Goal: Transaction & Acquisition: Book appointment/travel/reservation

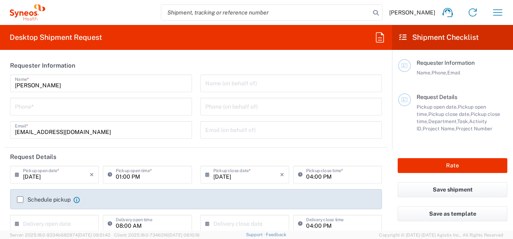
type input "[GEOGRAPHIC_DATA]"
type input "Syneos Health Hungary Kft."
click at [15, 173] on icon at bounding box center [19, 174] width 8 height 13
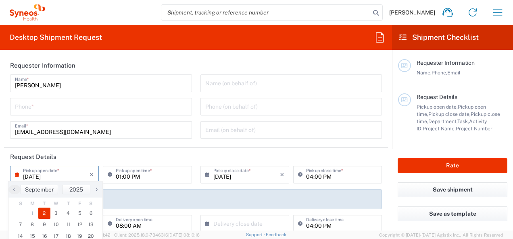
type input "3229"
click at [54, 215] on span "3" at bounding box center [56, 213] width 12 height 11
type input "[DATE]"
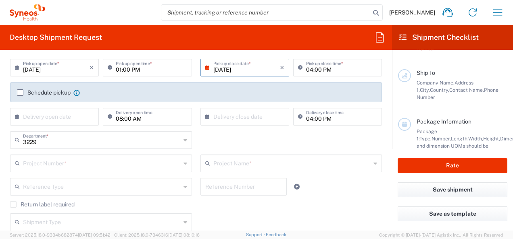
scroll to position [150, 0]
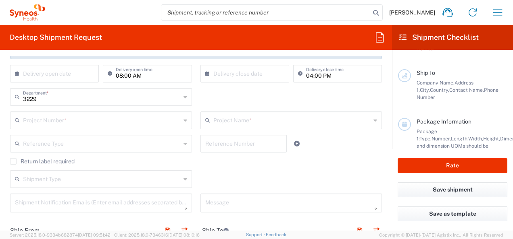
click at [148, 121] on input "text" at bounding box center [102, 120] width 158 height 14
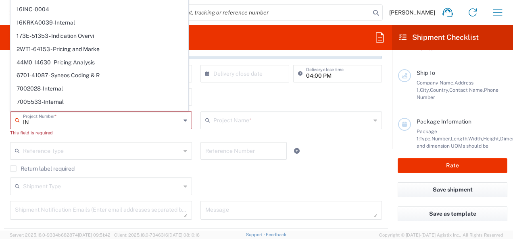
type input "I"
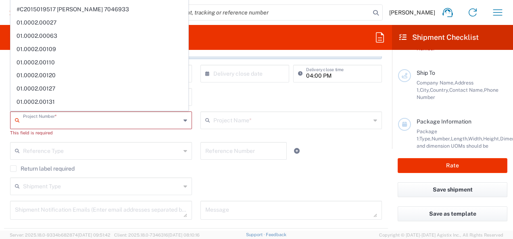
paste input "7014858"
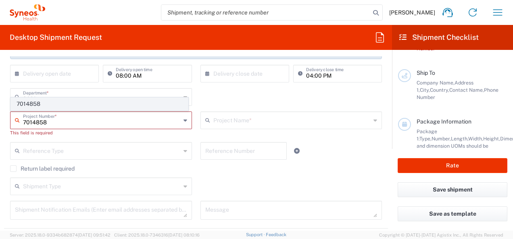
type input "7014858"
click at [55, 106] on span "7014858" at bounding box center [99, 104] width 177 height 12
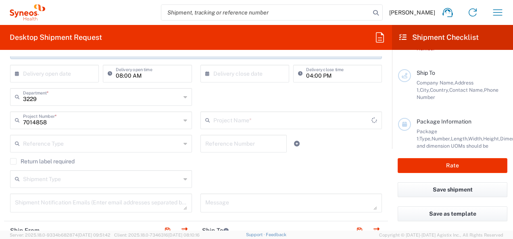
type input "Incyte 7014858"
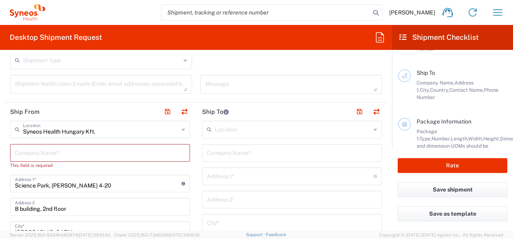
scroll to position [273, 0]
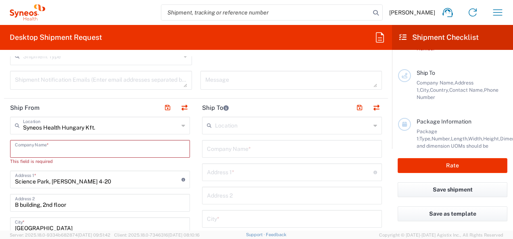
click at [24, 143] on input "text" at bounding box center [100, 148] width 170 height 14
type input "S"
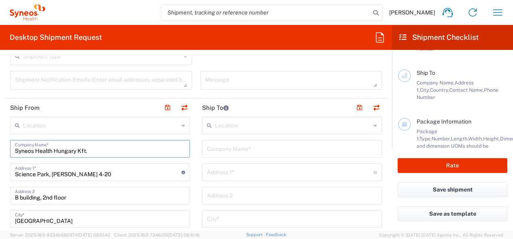
type input "Syneos Health Hungary Kft."
click at [208, 149] on input "text" at bounding box center [292, 148] width 170 height 14
type input "Kaposi Mór Oktatókórház"
click at [220, 174] on input "text" at bounding box center [290, 172] width 166 height 14
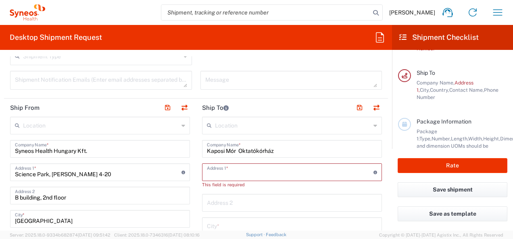
paste input "[PERSON_NAME] Utca 20-32"
type input "Tallian Gyula utca 20-32"
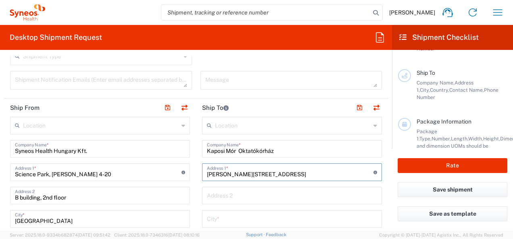
type input "[GEOGRAPHIC_DATA]"
type input "7400"
type input "06208006324"
click at [287, 150] on input "Kaposi Mór Oktatókórház" at bounding box center [292, 148] width 170 height 14
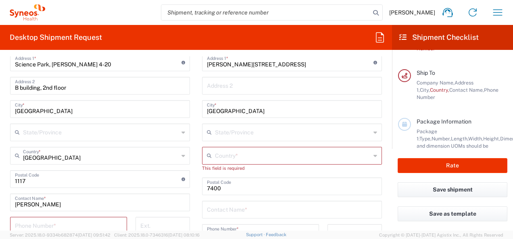
scroll to position [407, 0]
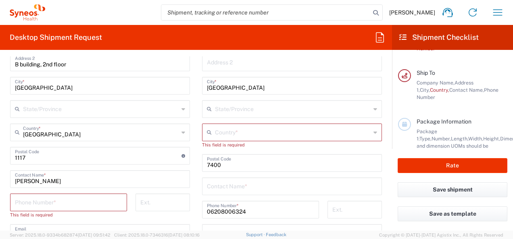
type input "Kaposi Mór Oktatókórház Hematológia"
click at [207, 130] on icon at bounding box center [211, 132] width 8 height 13
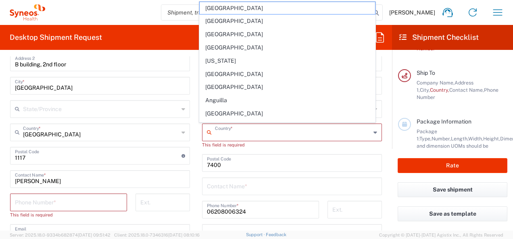
click at [218, 136] on input "text" at bounding box center [293, 132] width 156 height 14
click at [215, 136] on input "text" at bounding box center [293, 132] width 156 height 14
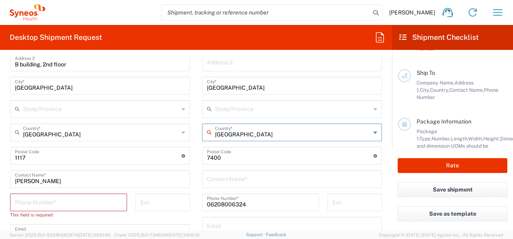
type input "[GEOGRAPHIC_DATA]"
click at [278, 180] on input "text" at bounding box center [292, 179] width 170 height 14
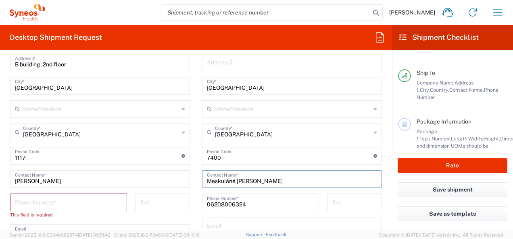
type input "Meskuláné [PERSON_NAME]"
click at [36, 202] on input "tel" at bounding box center [68, 202] width 107 height 14
type input "06706732108"
type input "ester.parodi@syneoshealth.com"
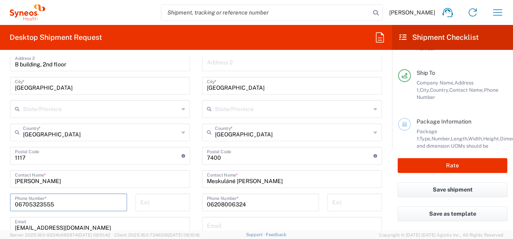
click at [18, 206] on input "06705323555" at bounding box center [68, 202] width 107 height 14
click at [56, 203] on input "36705323555" at bounding box center [68, 202] width 107 height 14
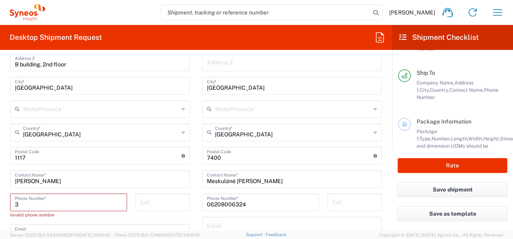
click at [17, 204] on input "3" at bounding box center [68, 202] width 107 height 14
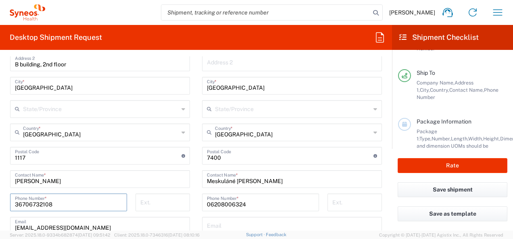
type input "36706732108"
click at [152, 221] on input "[EMAIL_ADDRESS][DOMAIN_NAME]" at bounding box center [100, 225] width 170 height 14
type input "[PHONE_NUMBER]"
type input "08/15/2025"
type input "study szoba"
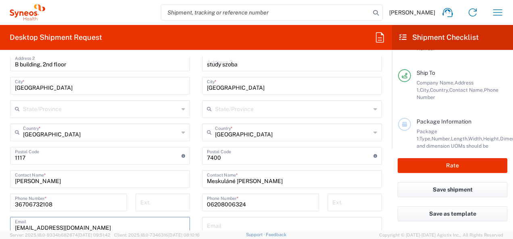
type input "[EMAIL_ADDRESS][DOMAIN_NAME]"
type input "Your Packaging"
type input "1"
type input "50"
type input "40"
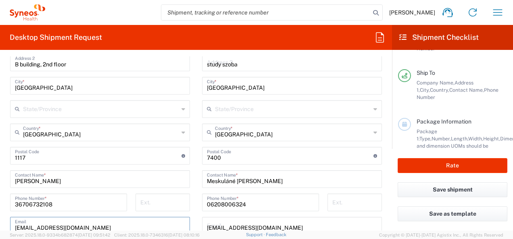
type input "15"
type input "cm"
type input "2"
type input "kgs"
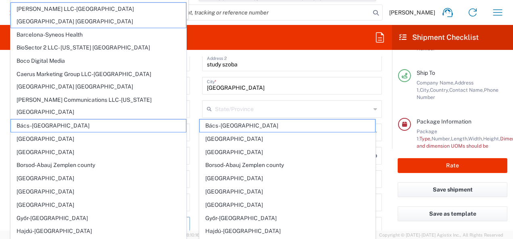
click at [206, 135] on div at bounding box center [256, 119] width 513 height 239
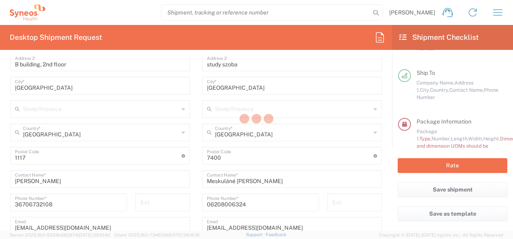
scroll to position [773, 0]
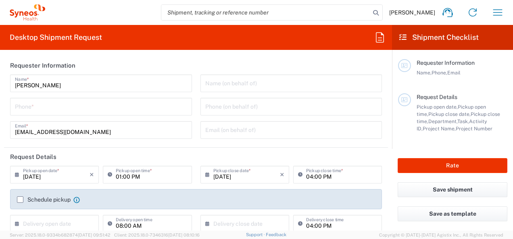
type input "3229"
type input "[GEOGRAPHIC_DATA]"
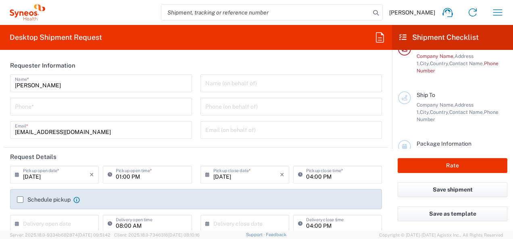
type input "Syneos Health Hungary Kft."
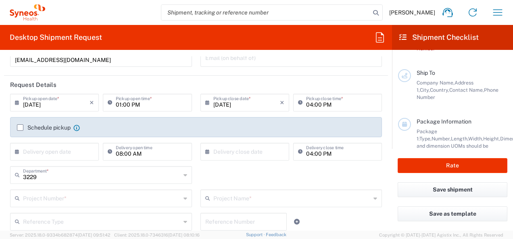
scroll to position [94, 0]
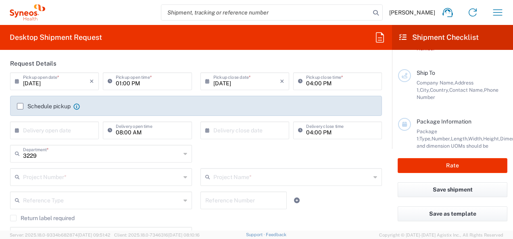
click at [21, 77] on icon at bounding box center [19, 81] width 8 height 13
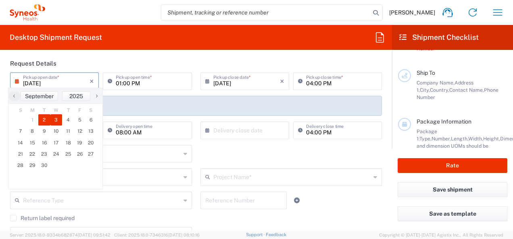
click at [54, 123] on span "3" at bounding box center [56, 119] width 12 height 11
type input "[DATE]"
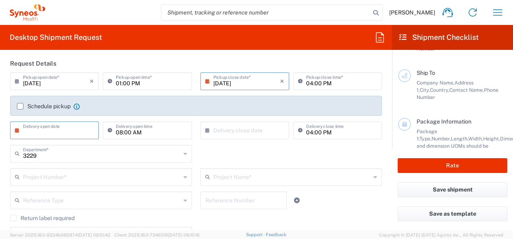
click at [34, 131] on input "text" at bounding box center [56, 130] width 67 height 14
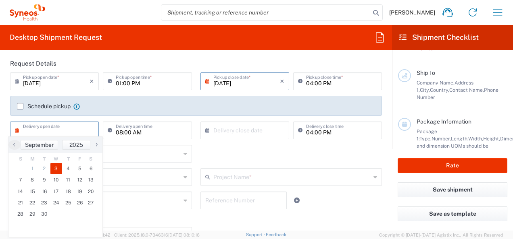
click at [57, 170] on span "3" at bounding box center [56, 168] width 12 height 11
type input "[DATE]"
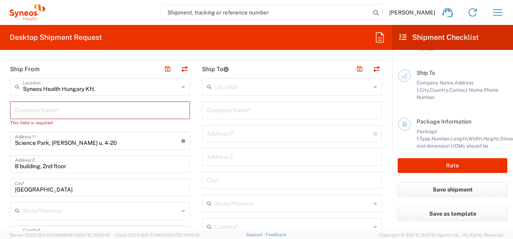
scroll to position [314, 0]
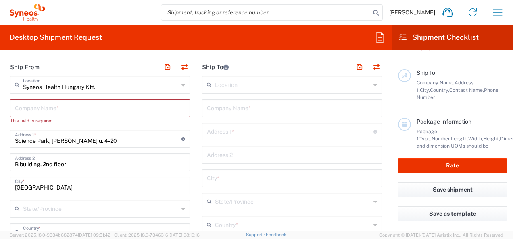
click at [78, 109] on input "text" at bounding box center [100, 108] width 170 height 14
type input "S"
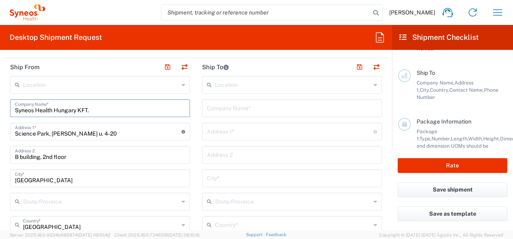
type input "Syneos Health Hungary KFT."
click at [219, 105] on input "text" at bounding box center [292, 108] width 170 height 14
paste input "[PERSON_NAME] Utca 20-32"
drag, startPoint x: 204, startPoint y: 110, endPoint x: 295, endPoint y: 112, distance: 91.1
click at [295, 112] on input "[PERSON_NAME] Utca 20-32" at bounding box center [292, 108] width 170 height 14
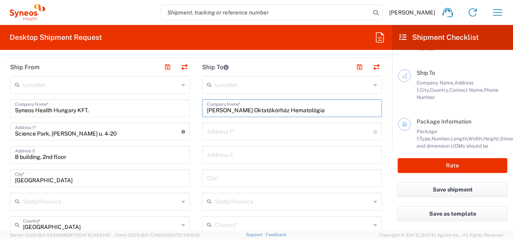
type input "[PERSON_NAME] Oktatókórház Hematológia"
click at [279, 133] on input "text" at bounding box center [290, 131] width 166 height 14
type input "[STREET_ADDRESS]"
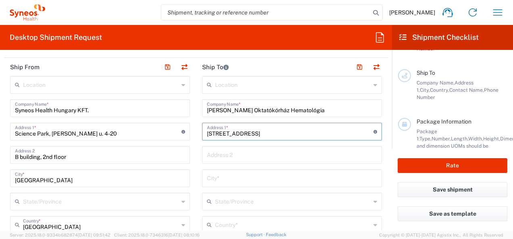
type input "Szolnok"
type input "[GEOGRAPHIC_DATA]"
type input "5000"
type input "06304689306"
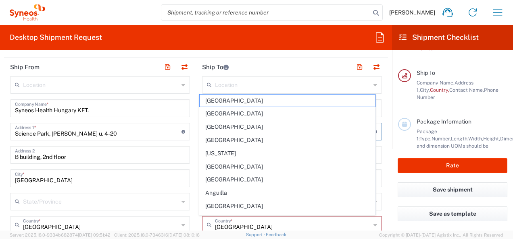
type input "Koordináció 8. épület 2.5 emelet"
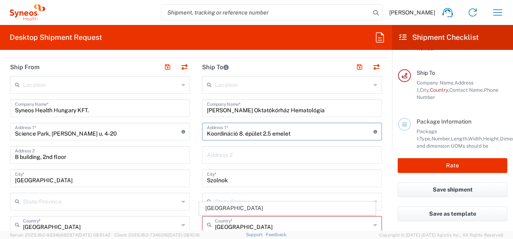
drag, startPoint x: 296, startPoint y: 132, endPoint x: 201, endPoint y: 135, distance: 95.6
click at [202, 135] on div "Koordináció 8. épület 2.5 emelet Address 1 * For cross streets use street names…" at bounding box center [292, 132] width 180 height 18
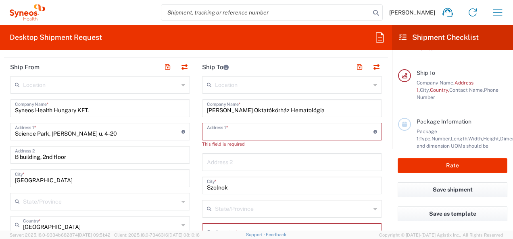
click at [239, 186] on input "Szolnok" at bounding box center [292, 185] width 170 height 14
type input "S"
type input "[GEOGRAPHIC_DATA]"
drag, startPoint x: 204, startPoint y: 110, endPoint x: 327, endPoint y: 112, distance: 123.8
click at [327, 112] on input "[PERSON_NAME] Oktatókórház Hematológia" at bounding box center [292, 108] width 170 height 14
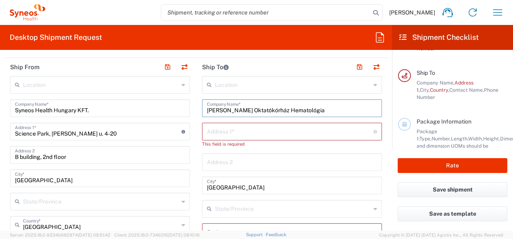
click at [243, 132] on input "text" at bounding box center [290, 131] width 166 height 14
paste input "[PERSON_NAME] Oktatókórház Hematológia"
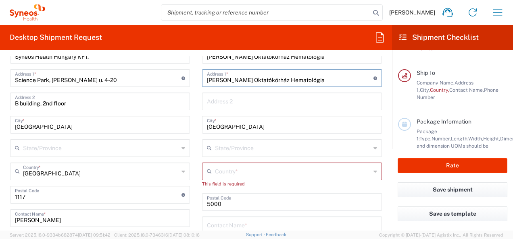
scroll to position [373, 0]
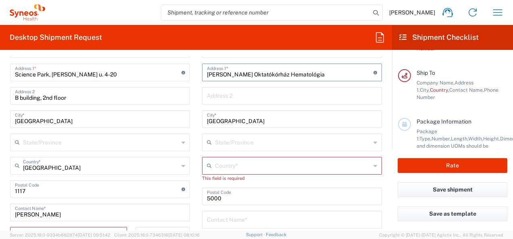
type input "[PERSON_NAME] Oktatókórház Hematológia"
click at [247, 169] on input "text" at bounding box center [293, 165] width 156 height 14
click at [247, 169] on input "Hun" at bounding box center [293, 165] width 156 height 14
click at [303, 171] on input "[GEOGRAPHIC_DATA]" at bounding box center [293, 165] width 156 height 14
type input "[GEOGRAPHIC_DATA]"
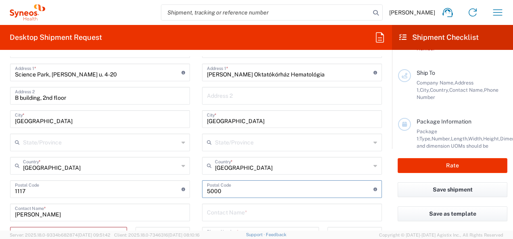
click at [224, 193] on input "undefined" at bounding box center [290, 189] width 166 height 14
type input "5"
type input "4700"
click at [249, 95] on input "text" at bounding box center [292, 95] width 170 height 14
paste input "[PERSON_NAME] Utca 20-32"
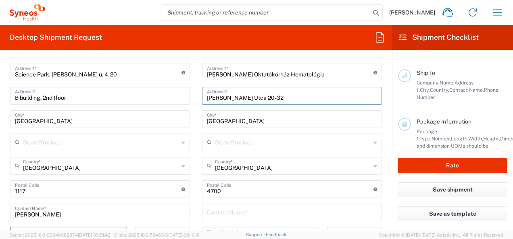
type input "[PERSON_NAME] Utca 20-32"
click at [224, 189] on input "undefined" at bounding box center [290, 189] width 166 height 14
type input "4"
type input "7400"
click at [220, 211] on input "text" at bounding box center [292, 212] width 170 height 14
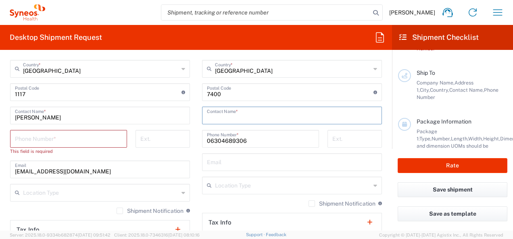
scroll to position [479, 0]
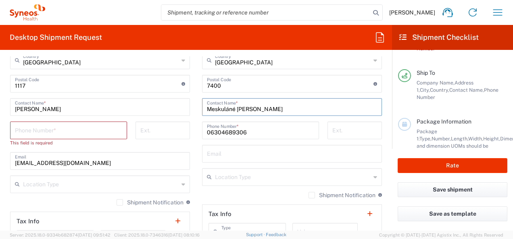
type input "Meskuláné [PERSON_NAME]"
click at [45, 129] on input "tel" at bounding box center [68, 130] width 107 height 14
type input "[PHONE_NUMBER]"
type input "[EMAIL_ADDRESS][DOMAIN_NAME]"
type input "0"
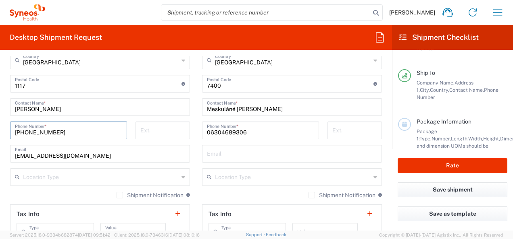
type input "[PHONE_NUMBER]"
click at [249, 129] on input "06304689306" at bounding box center [260, 130] width 107 height 14
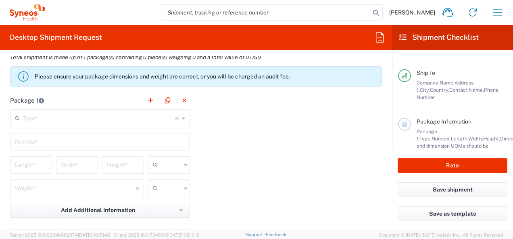
scroll to position [741, 0]
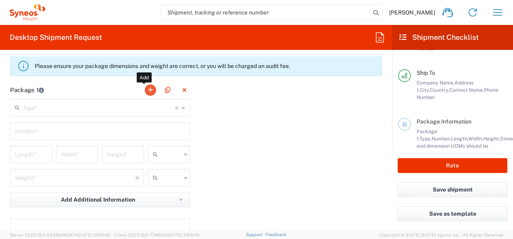
type input "06208006324"
click at [147, 87] on button "button" at bounding box center [150, 90] width 11 height 11
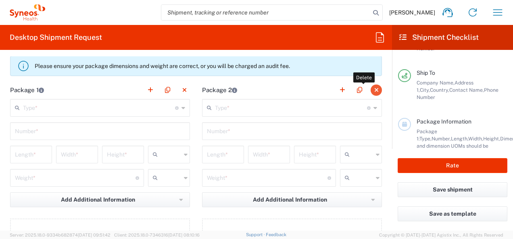
click at [370, 90] on button "button" at bounding box center [375, 90] width 11 height 11
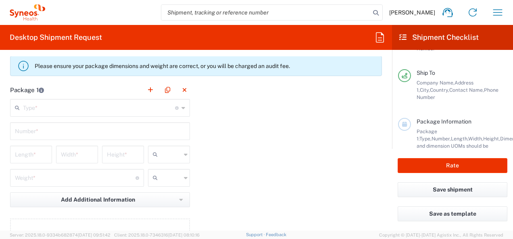
click at [84, 108] on input "text" at bounding box center [99, 107] width 152 height 14
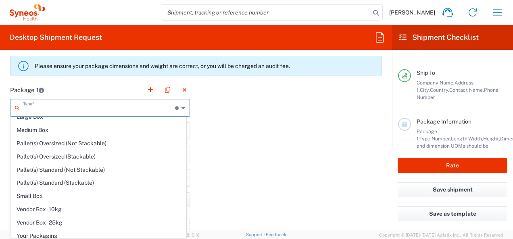
scroll to position [21, 0]
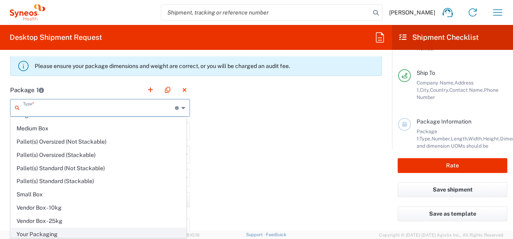
click at [82, 229] on span "Your Packaging" at bounding box center [98, 235] width 175 height 12
type input "Your Packaging"
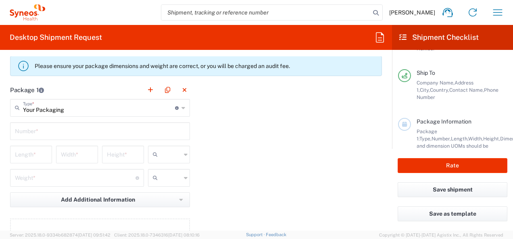
click at [63, 130] on input "text" at bounding box center [100, 131] width 170 height 14
type input "1"
click at [34, 156] on input "number" at bounding box center [31, 154] width 32 height 14
type input "50"
click at [63, 154] on input "number" at bounding box center [77, 154] width 32 height 14
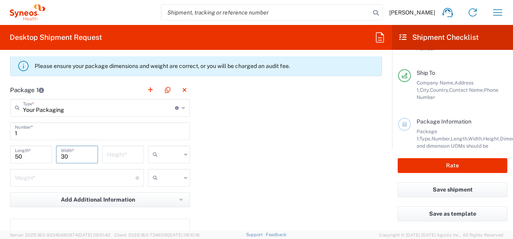
type input "30"
click at [97, 156] on div "30 Width *" at bounding box center [77, 157] width 46 height 23
click at [107, 157] on input "number" at bounding box center [123, 154] width 32 height 14
type input "2"
click at [176, 149] on input "text" at bounding box center [171, 154] width 20 height 13
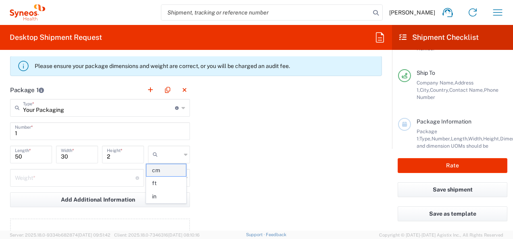
click at [171, 172] on span "cm" at bounding box center [166, 170] width 40 height 12
type input "cm"
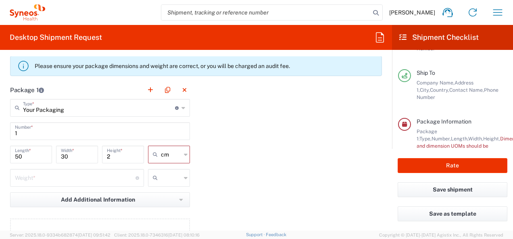
click at [87, 176] on input "number" at bounding box center [75, 177] width 121 height 14
type input "0"
type input "1"
click at [179, 178] on div at bounding box center [169, 178] width 42 height 18
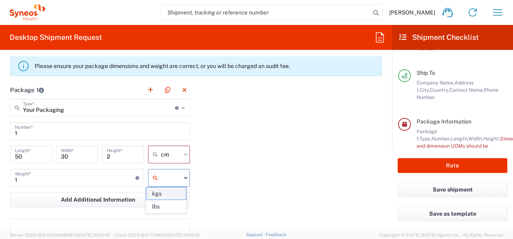
click at [168, 193] on span "kgs" at bounding box center [166, 194] width 40 height 12
type input "kgs"
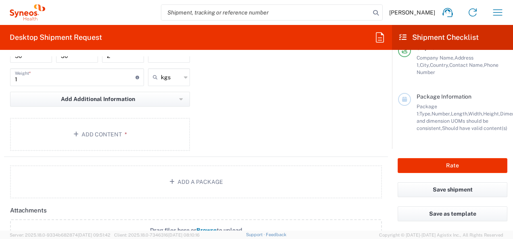
scroll to position [838, 0]
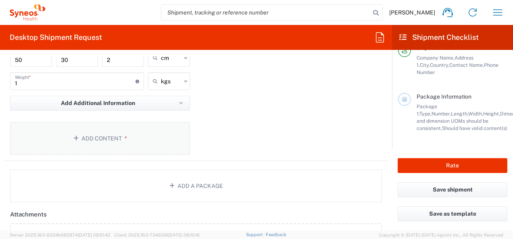
click at [73, 137] on icon "button" at bounding box center [77, 139] width 8 height 6
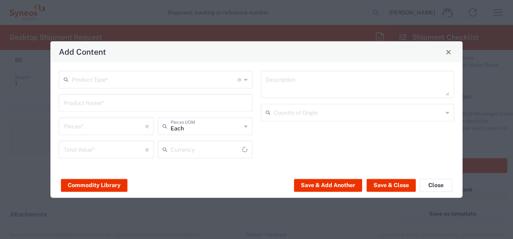
type input "US Dollar"
click at [233, 82] on input "text" at bounding box center [155, 79] width 166 height 14
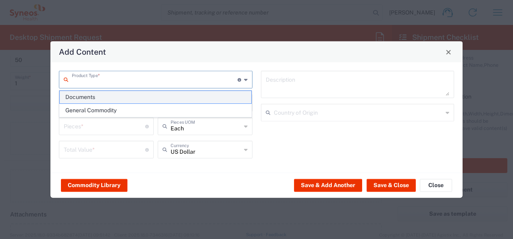
click at [206, 96] on span "Documents" at bounding box center [156, 97] width 192 height 12
type input "Documents"
type input "1"
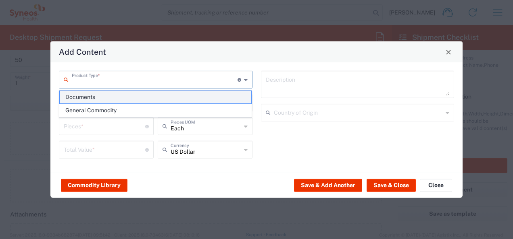
type textarea "Documents"
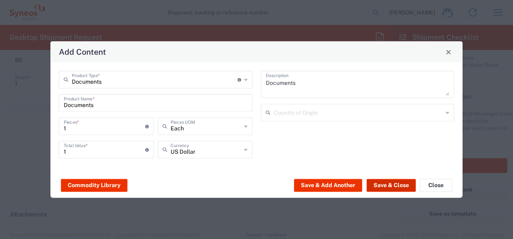
click at [383, 189] on button "Save & Close" at bounding box center [390, 185] width 49 height 13
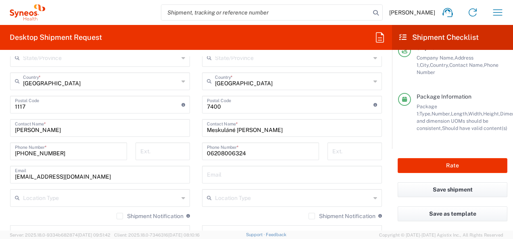
scroll to position [478, 0]
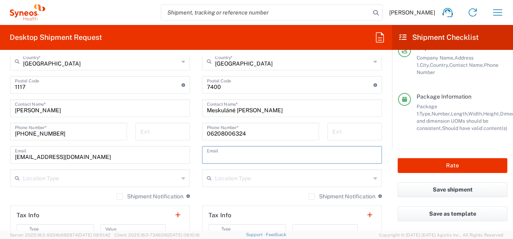
click at [232, 156] on input "text" at bounding box center [292, 155] width 170 height 14
paste input "[EMAIL_ADDRESS][DOMAIN_NAME]"
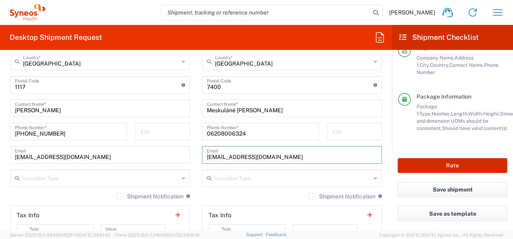
type input "[EMAIL_ADDRESS][DOMAIN_NAME]"
click at [451, 167] on button "Rate" at bounding box center [452, 165] width 110 height 15
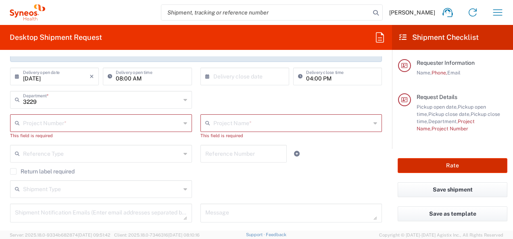
scroll to position [153, 0]
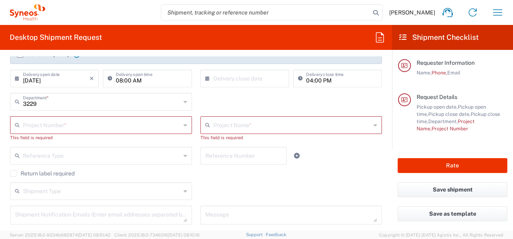
click at [41, 124] on input "text" at bounding box center [102, 125] width 158 height 14
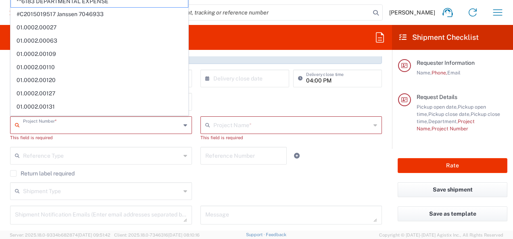
paste input "7014858"
type input "7014858"
click at [278, 198] on div "Shipment Type Batch Regular" at bounding box center [196, 194] width 380 height 23
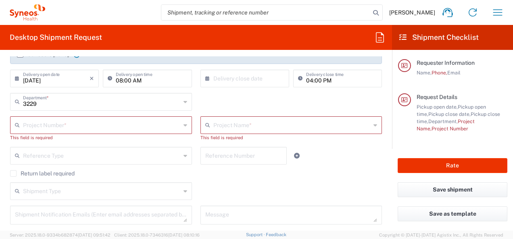
click at [158, 124] on input "text" at bounding box center [102, 125] width 158 height 14
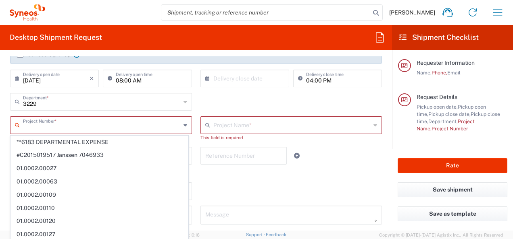
paste input "7014858"
type input "7014858"
click at [258, 188] on div "Shipment Type Batch Regular" at bounding box center [196, 194] width 380 height 23
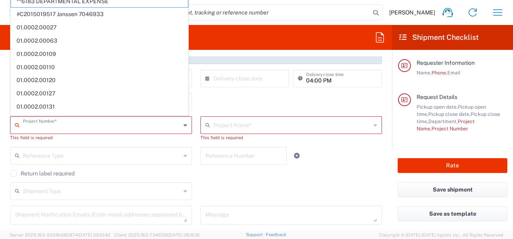
click at [75, 123] on input "text" at bounding box center [102, 125] width 158 height 14
paste input "7014858"
type input "**6183 DEPARTMENTAL EXPENSE"
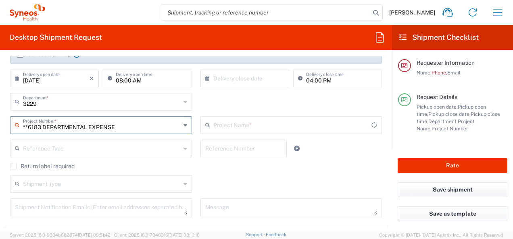
type input "6183"
drag, startPoint x: 26, startPoint y: 127, endPoint x: 126, endPoint y: 133, distance: 100.5
click at [126, 133] on div "**6183 DEPARTMENTAL EXPENSE Project Number *" at bounding box center [101, 125] width 182 height 18
type input "*"
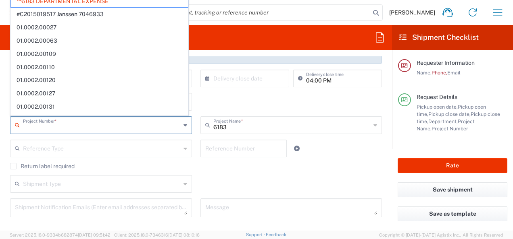
paste input "7014858"
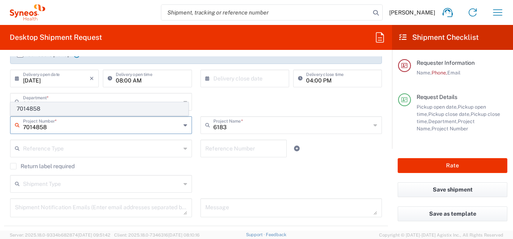
type input "7014858"
click at [133, 111] on span "7014858" at bounding box center [99, 109] width 177 height 12
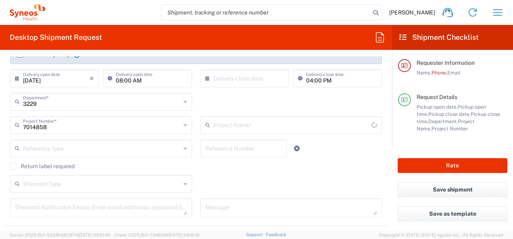
type input "Incyte 7014858"
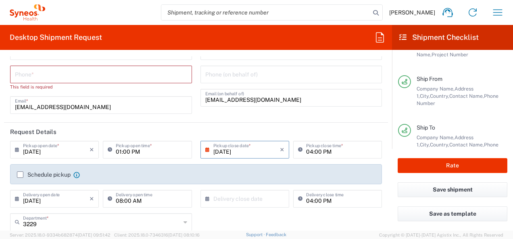
scroll to position [0, 0]
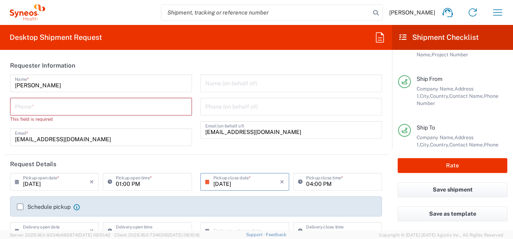
click at [46, 101] on input "tel" at bounding box center [101, 106] width 172 height 14
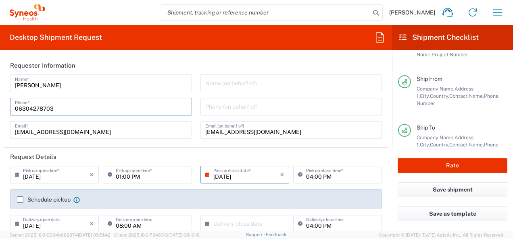
drag, startPoint x: 70, startPoint y: 110, endPoint x: 10, endPoint y: 108, distance: 60.1
click at [10, 108] on div "[PHONE_NUMBER] Phone *" at bounding box center [101, 107] width 182 height 18
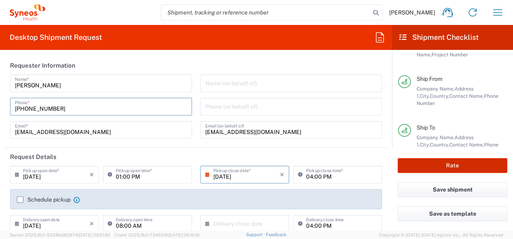
type input "[PHONE_NUMBER]"
click at [434, 165] on button "Rate" at bounding box center [452, 165] width 110 height 15
type input "7014858"
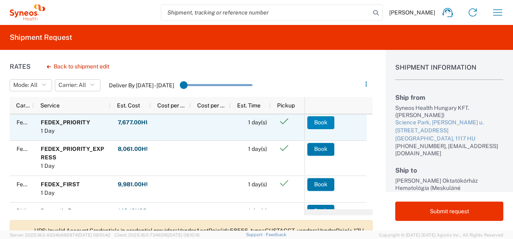
click at [322, 118] on button "Book" at bounding box center [320, 122] width 27 height 13
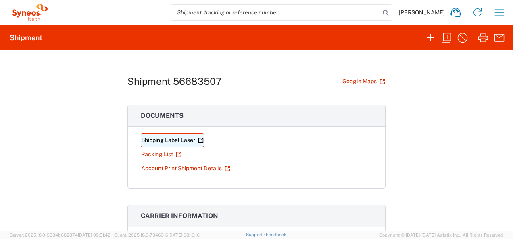
click at [171, 141] on link "Shipping Label Laser" at bounding box center [172, 140] width 63 height 14
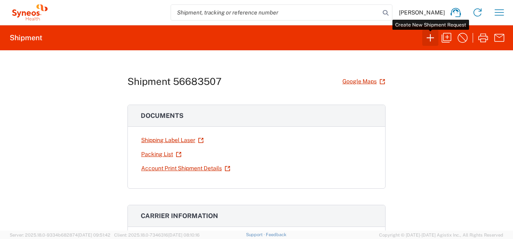
click at [433, 40] on icon "button" at bounding box center [430, 37] width 13 height 13
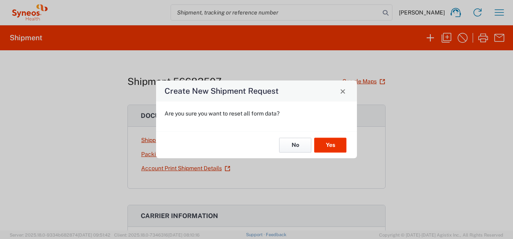
click at [293, 147] on button "No" at bounding box center [295, 145] width 32 height 15
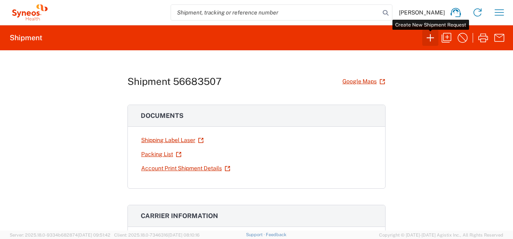
click at [430, 38] on icon "button" at bounding box center [429, 37] width 7 height 7
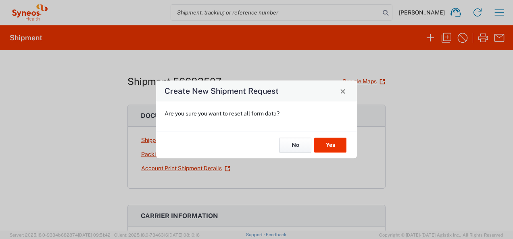
click at [298, 152] on button "No" at bounding box center [295, 145] width 32 height 15
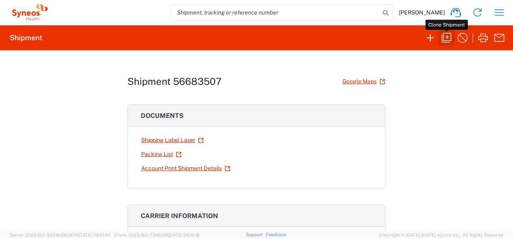
click at [448, 35] on icon "button" at bounding box center [446, 37] width 13 height 13
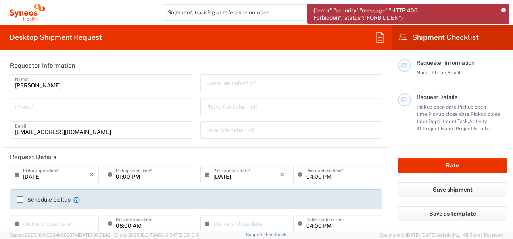
scroll to position [77, 0]
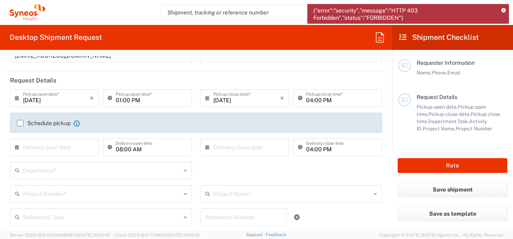
click at [15, 95] on icon at bounding box center [19, 98] width 8 height 13
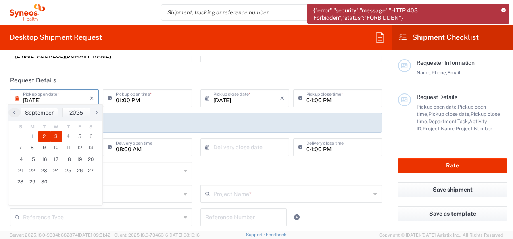
click at [55, 135] on span "3" at bounding box center [56, 136] width 12 height 11
type input "[DATE]"
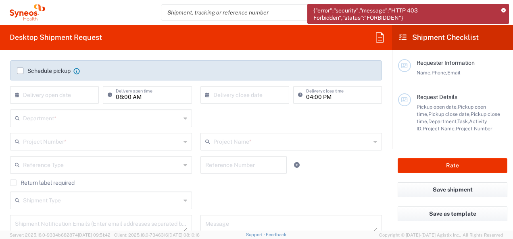
scroll to position [127, 0]
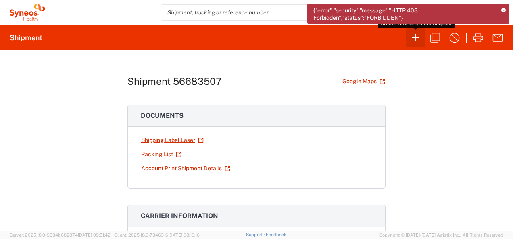
click at [413, 40] on icon "button" at bounding box center [415, 37] width 13 height 13
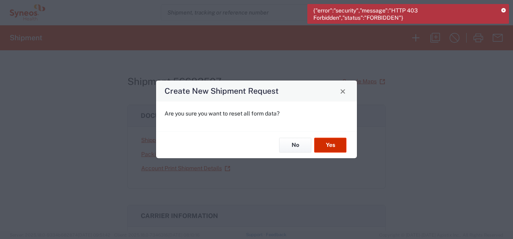
click at [329, 143] on button "Yes" at bounding box center [330, 145] width 32 height 15
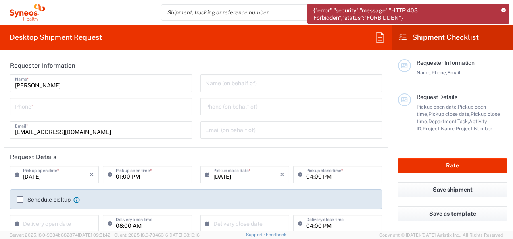
type input "3229"
click at [64, 178] on input "[DATE]" at bounding box center [56, 174] width 67 height 14
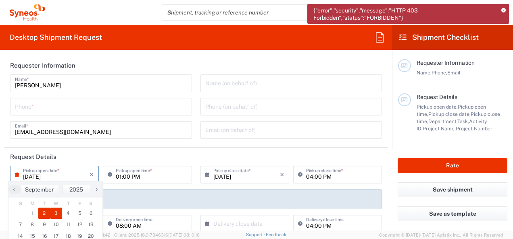
click at [55, 212] on span "3" at bounding box center [56, 213] width 12 height 11
type input "[DATE]"
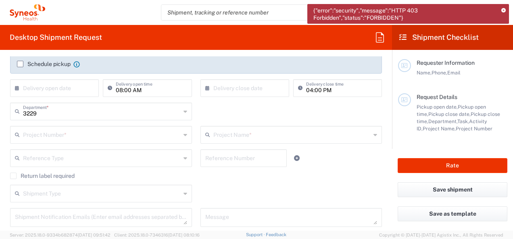
scroll to position [140, 0]
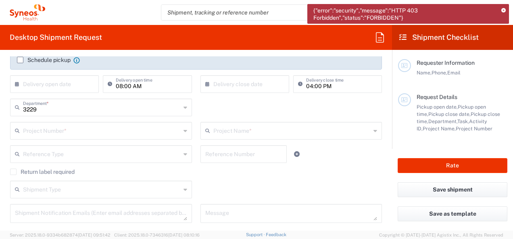
click at [17, 83] on icon at bounding box center [19, 84] width 8 height 13
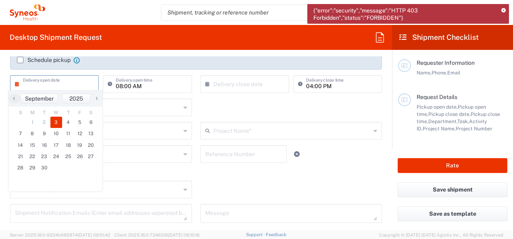
click at [57, 121] on span "3" at bounding box center [56, 122] width 12 height 11
type input "[DATE]"
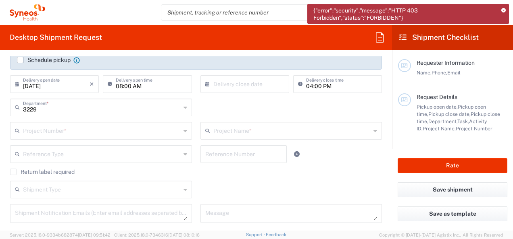
click at [148, 133] on input "text" at bounding box center [102, 130] width 158 height 14
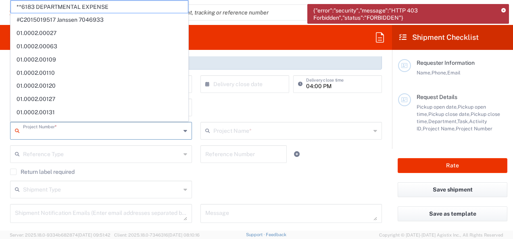
paste input "7014858"
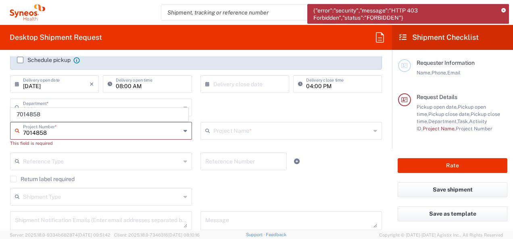
type input "7014858"
click at [150, 148] on div "7014858 Project Number * 7014858 This field is required" at bounding box center [101, 137] width 190 height 31
click at [108, 128] on input "text" at bounding box center [102, 130] width 158 height 14
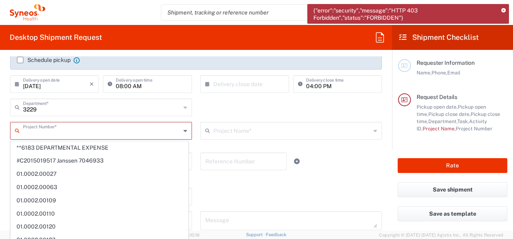
paste input "7014858"
type input "7014858"
click at [243, 180] on agx-checkbox-control "Return label required" at bounding box center [196, 179] width 372 height 6
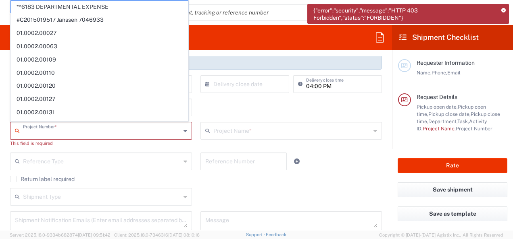
click at [53, 128] on input "text" at bounding box center [102, 130] width 158 height 14
paste input "7014858"
type input "**6183 DEPARTMENTAL EXPENSE"
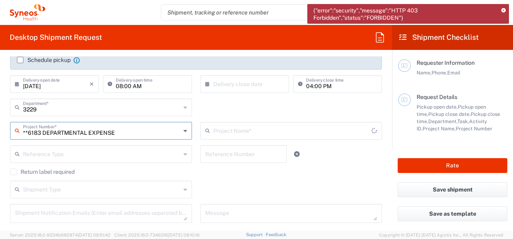
type input "6183"
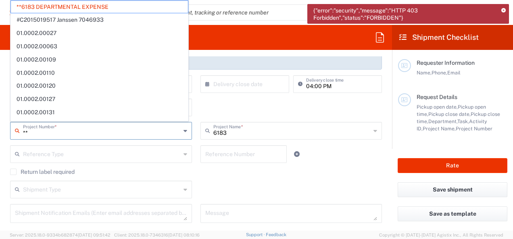
type input "*"
paste input "7014858"
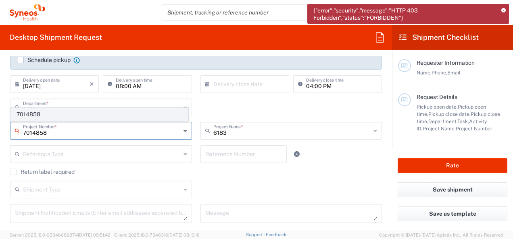
type input "7014858"
click at [130, 118] on span "7014858" at bounding box center [99, 114] width 177 height 12
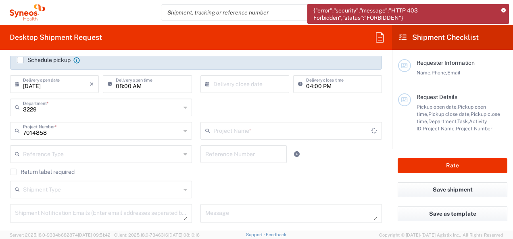
type input "Incyte 7014858"
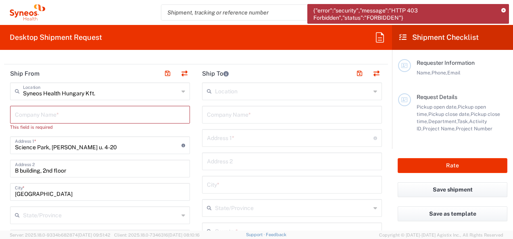
scroll to position [310, 0]
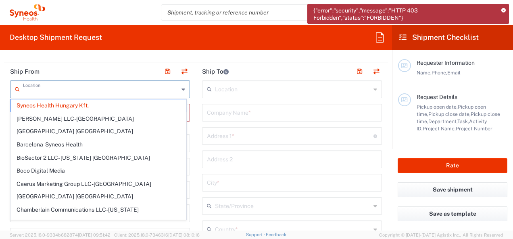
drag, startPoint x: 24, startPoint y: 89, endPoint x: 56, endPoint y: 89, distance: 31.8
click at [56, 89] on input "text" at bounding box center [101, 89] width 156 height 14
click at [126, 90] on input "text" at bounding box center [101, 89] width 156 height 14
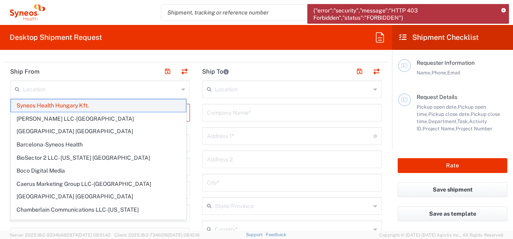
click at [107, 106] on span "Syneos Health Hungary Kft." at bounding box center [98, 106] width 175 height 12
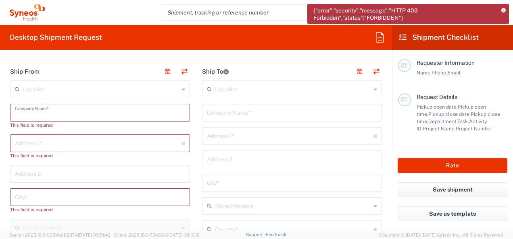
click at [53, 112] on input "text" at bounding box center [100, 112] width 170 height 14
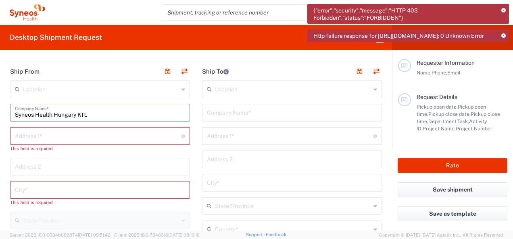
type input "Syneos Health Hungary Kft."
click at [50, 135] on input "text" at bounding box center [98, 136] width 166 height 14
type input "[PERSON_NAME] 4-20"
type input "[PHONE_NUMBER]"
type input "[EMAIL_ADDRESS][DOMAIN_NAME]"
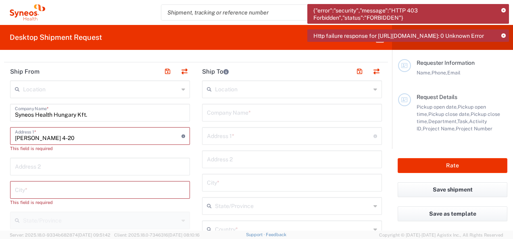
type input "[PHONE_NUMBER]"
type input "[PERSON_NAME] Kórház Onkológia"
type input "[STREET_ADDRESS]"
type input "study szoba"
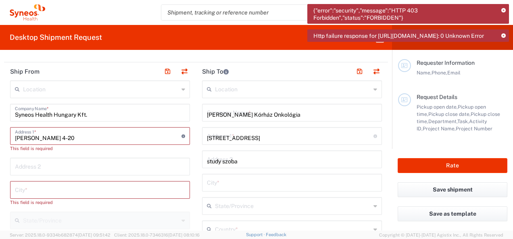
type input "Szolnok"
type input "[GEOGRAPHIC_DATA]"
type input "5000"
type input "[PERSON_NAME]"
type input "[PHONE_NUMBER]"
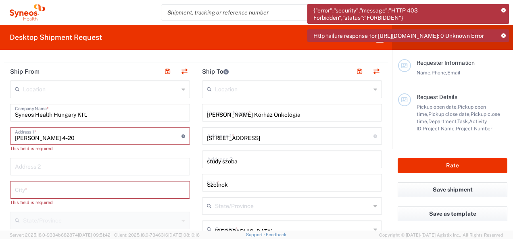
type input "[EMAIL_ADDRESS][DOMAIN_NAME]"
type input "Your Packaging"
type input "1"
type input "50"
type input "40"
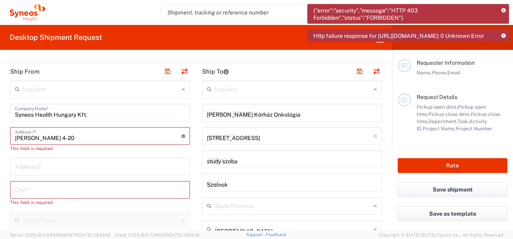
type input "15"
type input "cm"
type input "2"
type input "kgs"
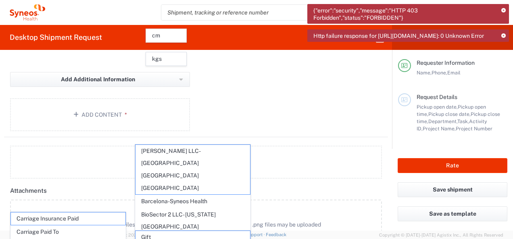
scroll to position [900, 0]
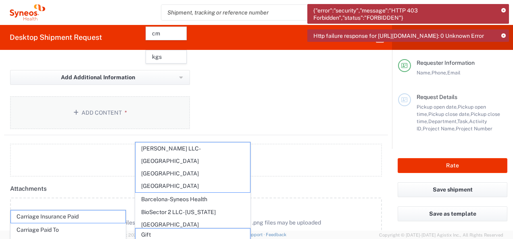
click at [76, 110] on icon "button" at bounding box center [77, 113] width 8 height 6
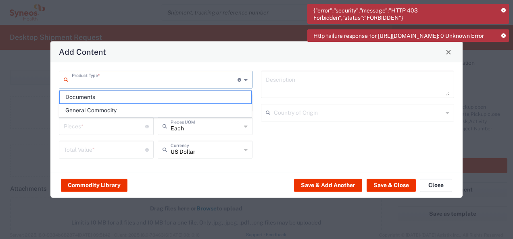
click at [189, 83] on input "text" at bounding box center [155, 79] width 166 height 14
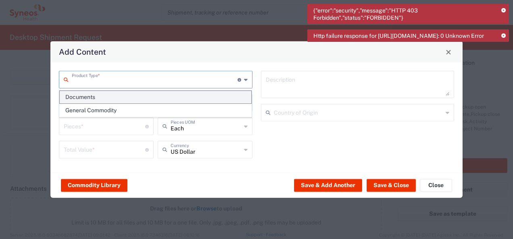
click at [170, 98] on span "Documents" at bounding box center [156, 97] width 192 height 12
type input "Documents"
type input "1"
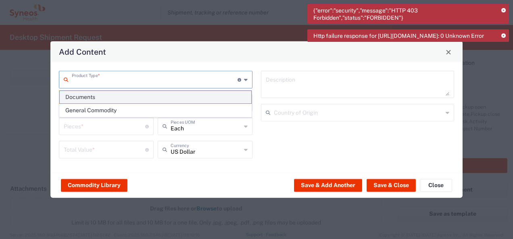
type textarea "Documents"
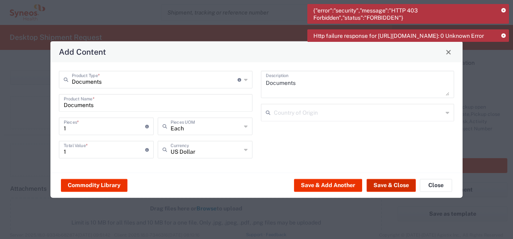
click at [384, 182] on button "Save & Close" at bounding box center [390, 185] width 49 height 13
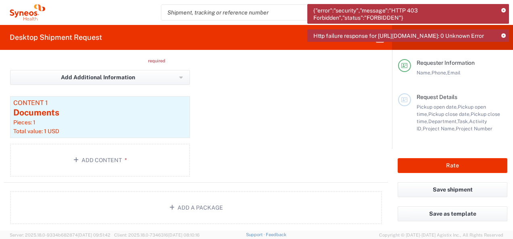
click at [388, 48] on div "{"error":"security","message":"HTTP 403 Forbidden","status":"FORBIDDEN"} Http f…" at bounding box center [408, 26] width 202 height 44
click at [329, 81] on div "Package 1 Type * Material used to package goods Your Packaging This field is re…" at bounding box center [196, 60] width 384 height 246
click at [503, 36] on icon at bounding box center [503, 36] width 4 height 4
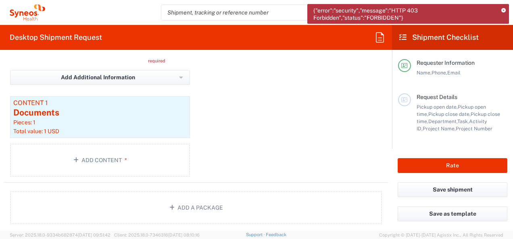
click at [502, 12] on icon at bounding box center [503, 10] width 4 height 4
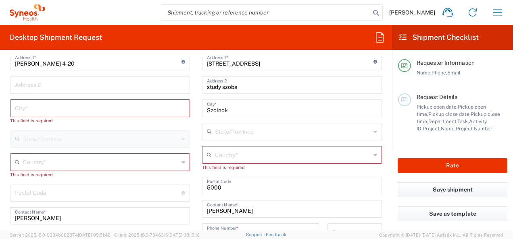
scroll to position [325, 0]
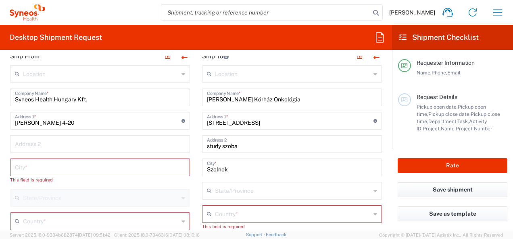
click at [46, 162] on input "text" at bounding box center [100, 167] width 170 height 14
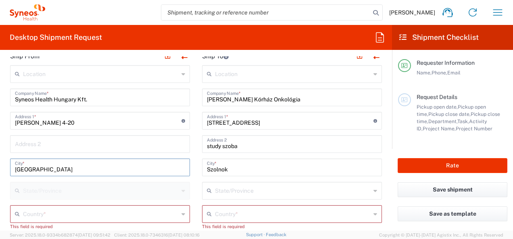
type input "[GEOGRAPHIC_DATA]"
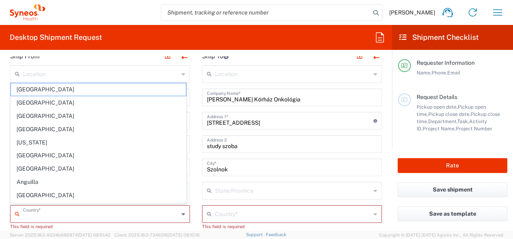
click at [35, 210] on input "text" at bounding box center [101, 214] width 156 height 14
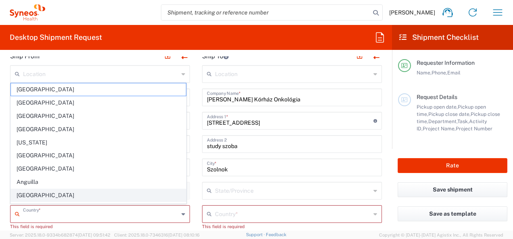
type input "[GEOGRAPHIC_DATA]"
type input "[PERSON_NAME]"
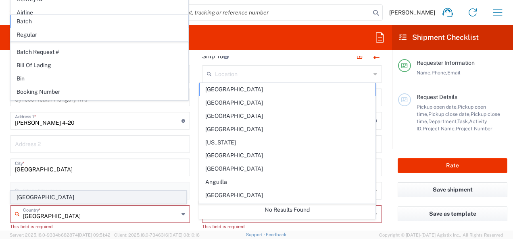
click at [71, 195] on span "[GEOGRAPHIC_DATA]" at bounding box center [98, 197] width 175 height 12
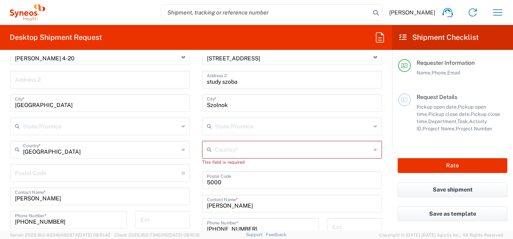
scroll to position [403, 0]
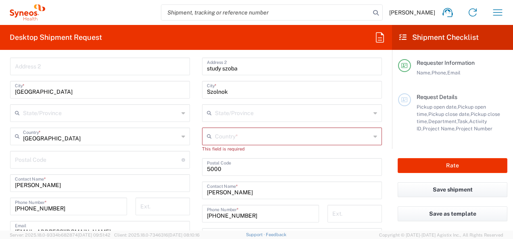
click at [88, 158] on input "undefined" at bounding box center [98, 159] width 166 height 14
click at [66, 165] on input "undefined" at bounding box center [98, 159] width 166 height 14
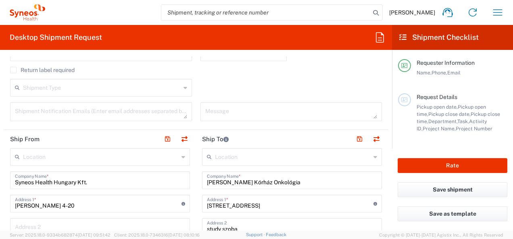
scroll to position [236, 0]
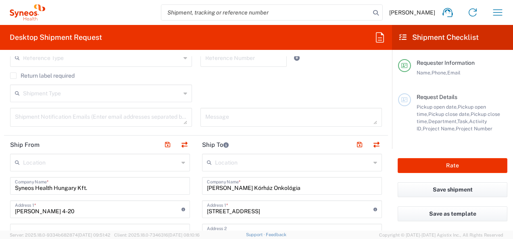
type input "1117"
drag, startPoint x: 206, startPoint y: 186, endPoint x: 304, endPoint y: 194, distance: 98.3
type input "H"
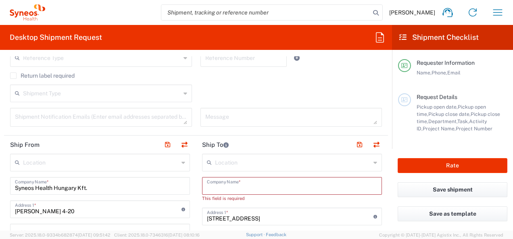
click at [46, 159] on input "text" at bounding box center [101, 162] width 156 height 14
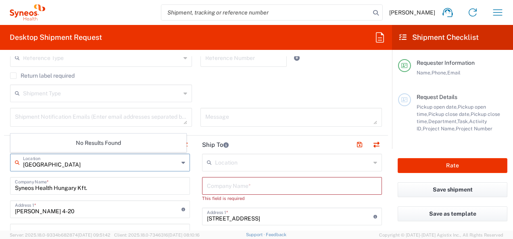
type input "[GEOGRAPHIC_DATA]"
click at [270, 160] on input "text" at bounding box center [293, 162] width 156 height 14
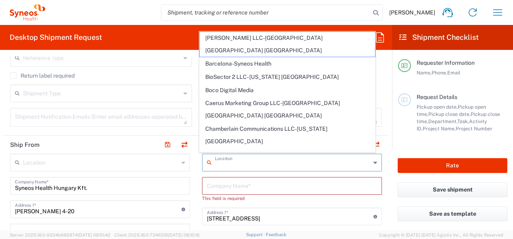
click at [116, 165] on input "text" at bounding box center [101, 162] width 156 height 14
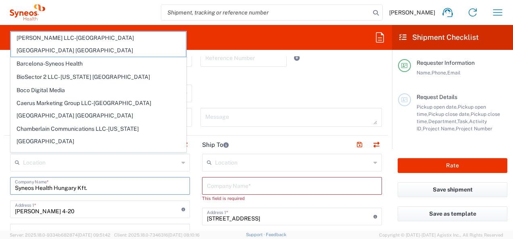
click at [133, 181] on input "Syneos Health Hungary Kft." at bounding box center [100, 186] width 170 height 14
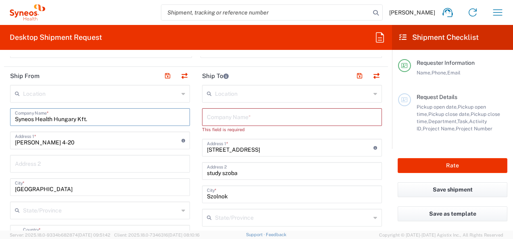
scroll to position [272, 0]
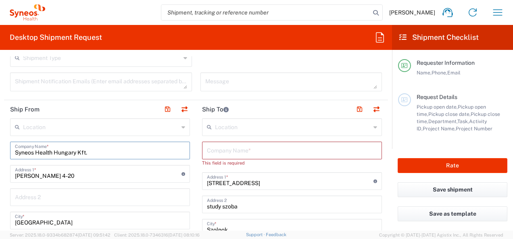
click at [260, 145] on input "text" at bounding box center [292, 150] width 170 height 14
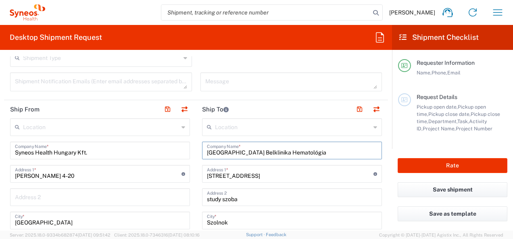
type input "[GEOGRAPHIC_DATA] Belklinika Hematológia"
click at [246, 175] on input "[STREET_ADDRESS]" at bounding box center [290, 173] width 166 height 14
type input "T"
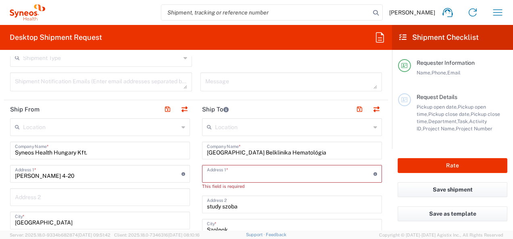
click at [252, 203] on input "study szoba" at bounding box center [292, 204] width 170 height 14
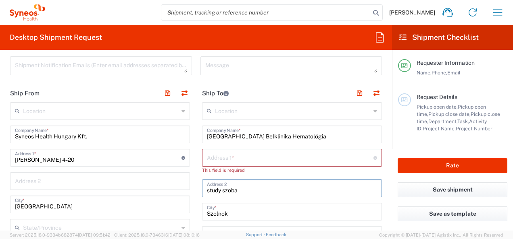
scroll to position [342, 0]
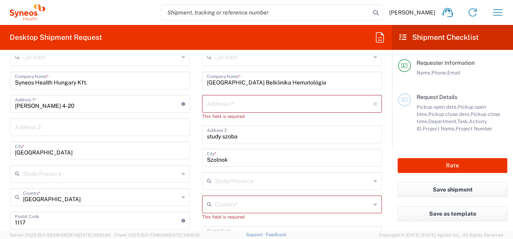
click at [203, 159] on div "[GEOGRAPHIC_DATA] *" at bounding box center [292, 158] width 180 height 18
drag, startPoint x: 205, startPoint y: 159, endPoint x: 256, endPoint y: 161, distance: 50.8
click at [256, 161] on input "Szolnok" at bounding box center [292, 157] width 170 height 14
type input "[GEOGRAPHIC_DATA]"
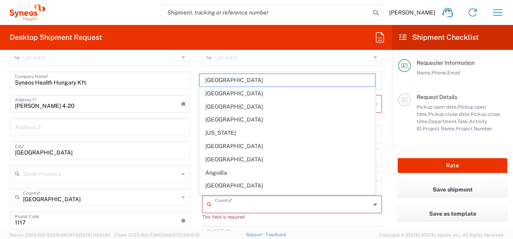
click at [231, 204] on input "text" at bounding box center [293, 204] width 156 height 14
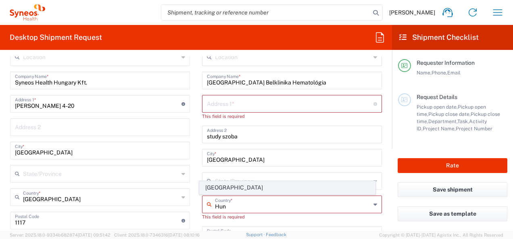
click at [210, 186] on span "[GEOGRAPHIC_DATA]" at bounding box center [287, 188] width 175 height 12
type input "[GEOGRAPHIC_DATA]"
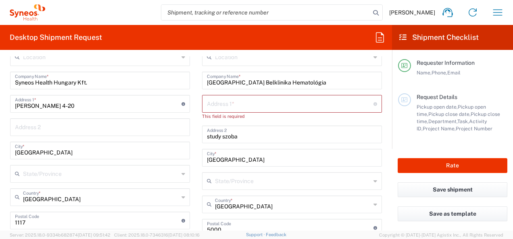
click at [221, 106] on input "text" at bounding box center [290, 103] width 166 height 14
paste input "[STREET_ADDRESS]."
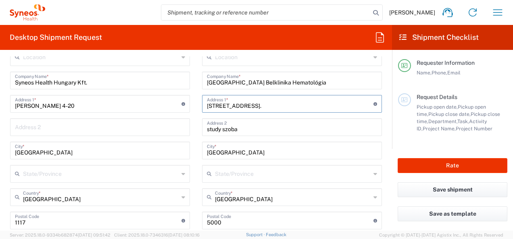
type input "[STREET_ADDRESS]."
click at [361, 154] on input "[GEOGRAPHIC_DATA]" at bounding box center [292, 150] width 170 height 14
click at [290, 82] on input "[GEOGRAPHIC_DATA] Belklinika Hematológia" at bounding box center [292, 80] width 170 height 14
click at [344, 82] on input "[GEOGRAPHIC_DATA] Belgyógyászati és Hematológia" at bounding box center [292, 80] width 170 height 14
type input "[GEOGRAPHIC_DATA] Belgyógyászati és Hematológiai Klinika"
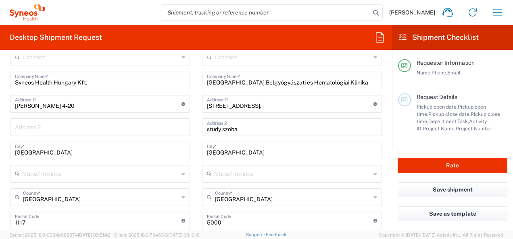
drag, startPoint x: 394, startPoint y: 119, endPoint x: 396, endPoint y: 133, distance: 14.6
click at [396, 133] on main "Requester Information Name, Phone, Email Request Details Pickup open date, Pick…" at bounding box center [452, 99] width 121 height 99
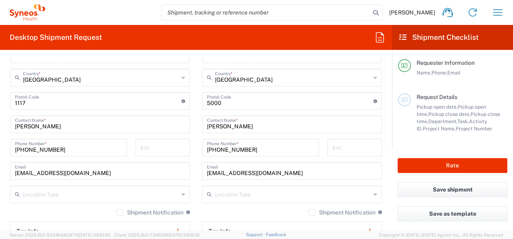
scroll to position [493, 0]
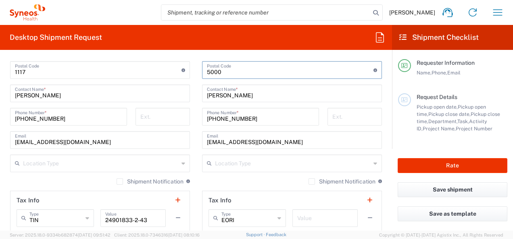
drag, startPoint x: 205, startPoint y: 71, endPoint x: 224, endPoint y: 73, distance: 19.5
click at [224, 73] on input "undefined" at bounding box center [290, 69] width 166 height 14
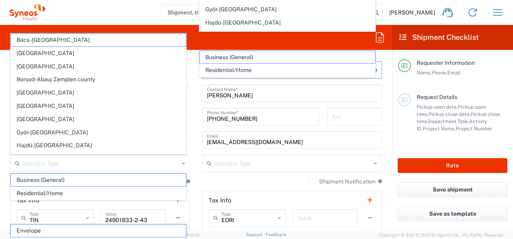
scroll to position [615, 0]
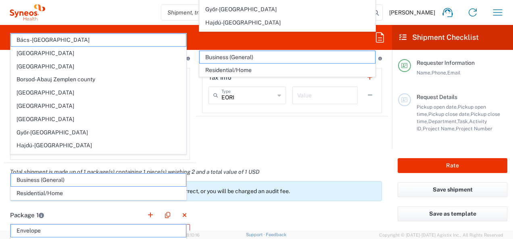
type input "5000"
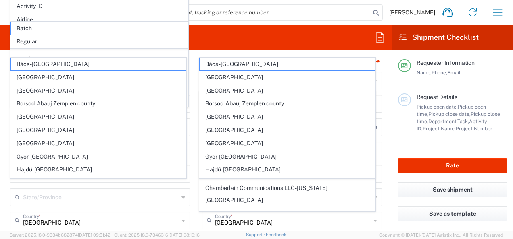
scroll to position [334, 0]
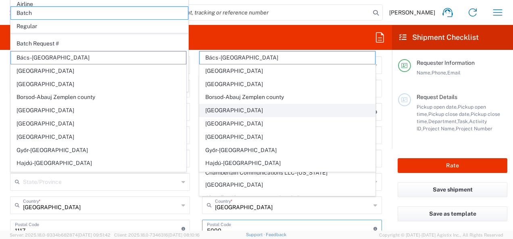
click at [289, 112] on span "[GEOGRAPHIC_DATA]" at bounding box center [287, 110] width 175 height 12
type input "[GEOGRAPHIC_DATA]"
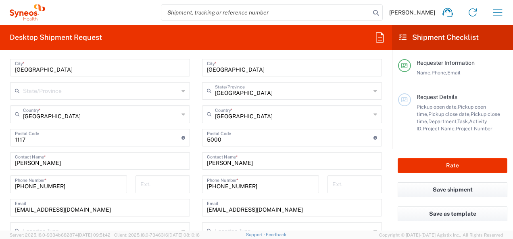
scroll to position [429, 0]
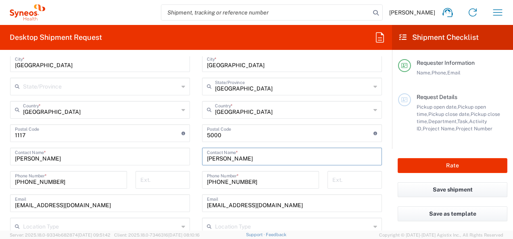
drag, startPoint x: 204, startPoint y: 157, endPoint x: 252, endPoint y: 156, distance: 48.0
click at [252, 156] on input "[PERSON_NAME]" at bounding box center [292, 156] width 170 height 14
type input "[PERSON_NAME]"
drag, startPoint x: 206, startPoint y: 134, endPoint x: 237, endPoint y: 133, distance: 31.1
click at [237, 133] on input "undefined" at bounding box center [290, 133] width 166 height 14
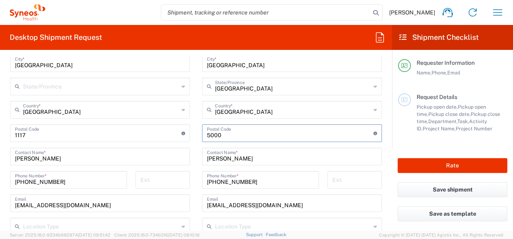
type input "5"
type input "1088"
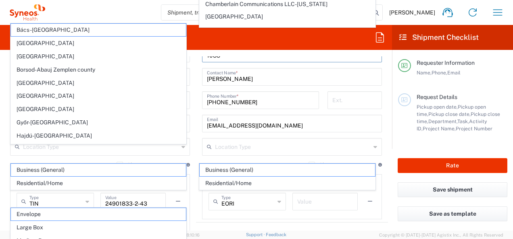
scroll to position [514, 0]
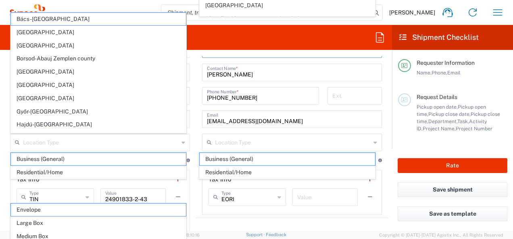
click at [279, 122] on input "[EMAIL_ADDRESS][DOMAIN_NAME]" at bounding box center [292, 119] width 170 height 14
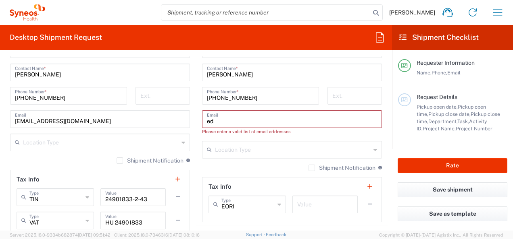
type input "e"
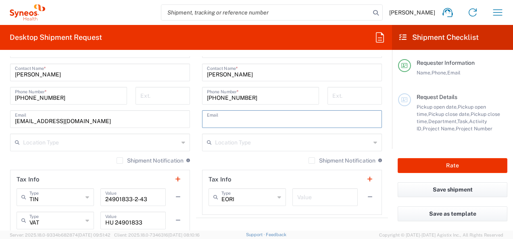
click at [256, 98] on input "[PHONE_NUMBER]" at bounding box center [260, 95] width 107 height 14
type input "[PHONE_NUMBER]"
click at [267, 119] on input "text" at bounding box center [292, 119] width 170 height 14
paste input "[EMAIL_ADDRESS][DOMAIN_NAME]"
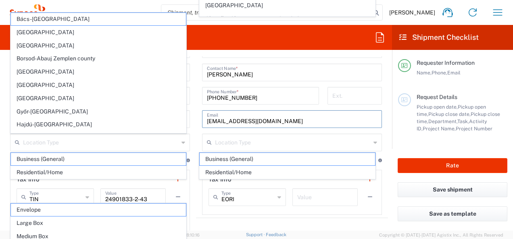
type input "[EMAIL_ADDRESS][DOMAIN_NAME]"
click at [430, 139] on div "Request Details Pickup open date, Pickup open time, Pickup close date, Pickup c…" at bounding box center [452, 122] width 109 height 56
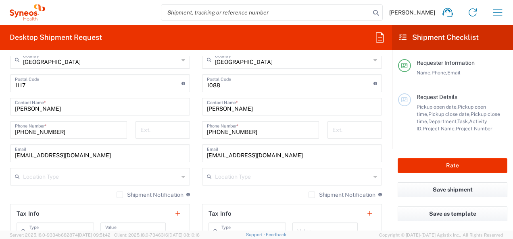
scroll to position [481, 0]
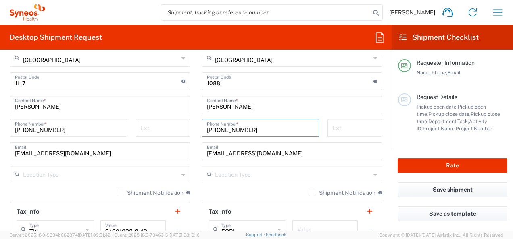
click at [260, 130] on input "[PHONE_NUMBER]" at bounding box center [260, 128] width 107 height 14
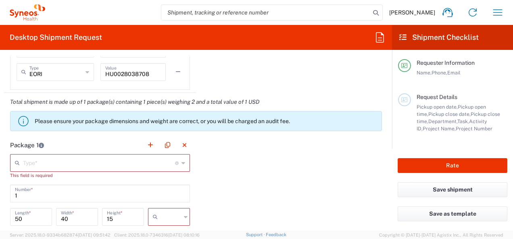
scroll to position [703, 0]
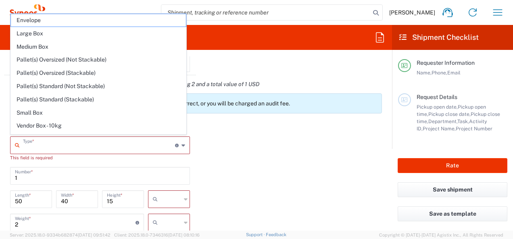
click at [168, 142] on input "text" at bounding box center [99, 145] width 152 height 14
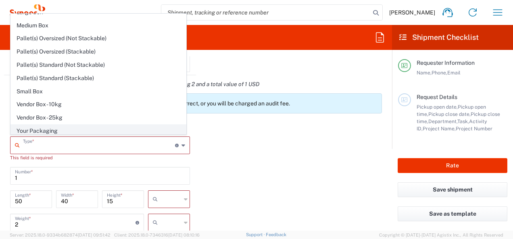
click at [144, 125] on span "Your Packaging" at bounding box center [98, 131] width 175 height 12
type input "Your Packaging"
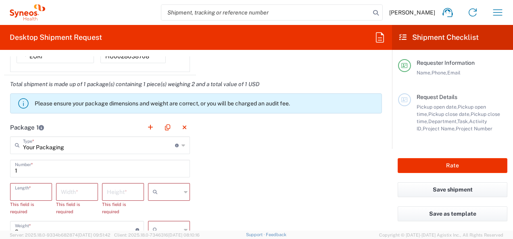
click at [29, 193] on input "number" at bounding box center [31, 192] width 32 height 14
type input "50"
click at [72, 194] on input "number" at bounding box center [77, 192] width 32 height 14
type input "30"
click at [115, 195] on input "number" at bounding box center [123, 192] width 32 height 14
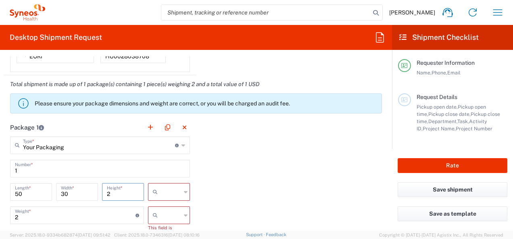
type input "2"
click at [169, 191] on input "text" at bounding box center [171, 192] width 20 height 13
click at [167, 208] on span "cm" at bounding box center [166, 208] width 40 height 12
type input "cm"
click at [73, 217] on input "2" at bounding box center [75, 215] width 121 height 14
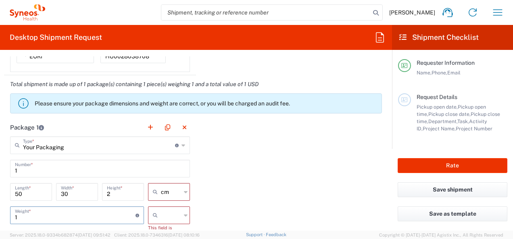
type input "1"
click at [153, 214] on icon at bounding box center [157, 215] width 8 height 13
click at [166, 187] on span "kgs" at bounding box center [166, 185] width 40 height 12
type input "kgs"
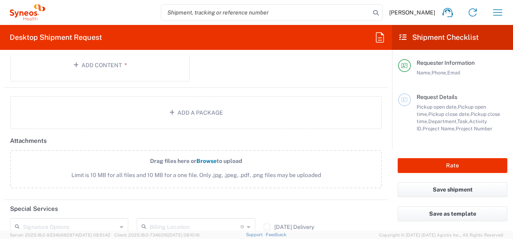
scroll to position [971, 0]
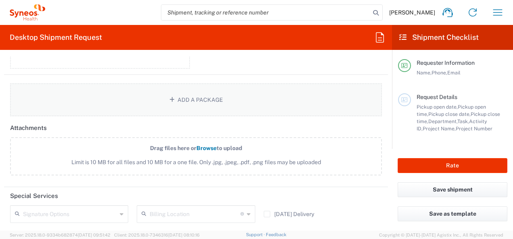
click at [171, 98] on icon "button" at bounding box center [173, 100] width 8 height 6
click at [169, 99] on icon "button" at bounding box center [173, 100] width 8 height 6
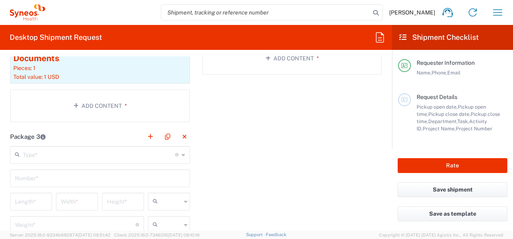
scroll to position [842, 0]
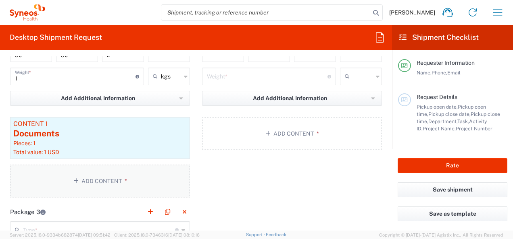
click at [80, 181] on button "Add Content *" at bounding box center [100, 181] width 180 height 33
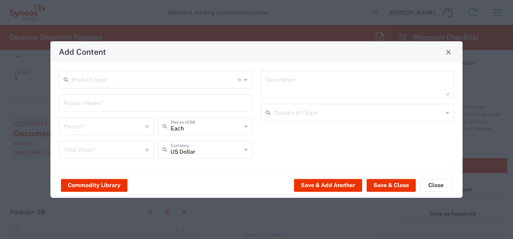
click at [160, 80] on input "text" at bounding box center [155, 79] width 166 height 14
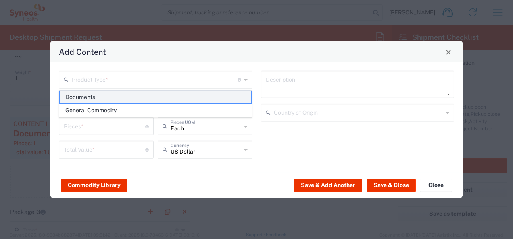
click at [145, 94] on span "Documents" at bounding box center [156, 97] width 192 height 12
type input "Documents"
type input "1"
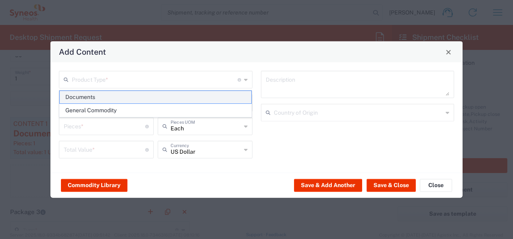
type textarea "Documents"
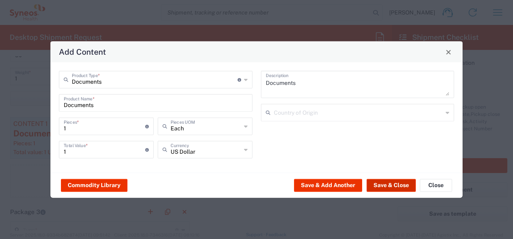
click at [381, 183] on button "Save & Close" at bounding box center [390, 185] width 49 height 13
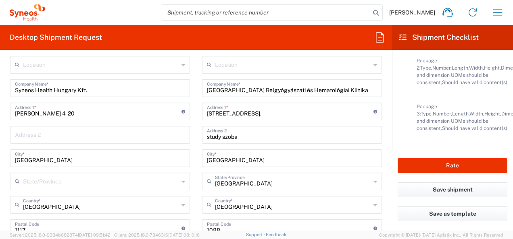
scroll to position [331, 0]
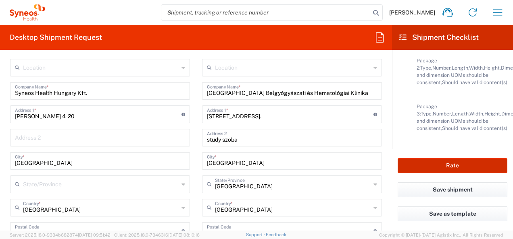
click at [454, 165] on button "Rate" at bounding box center [452, 165] width 110 height 15
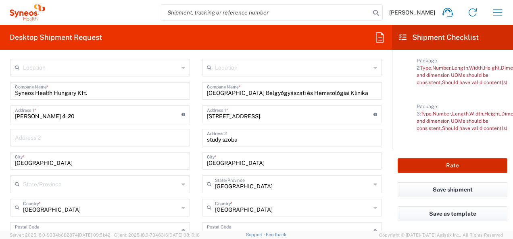
type input "7014858"
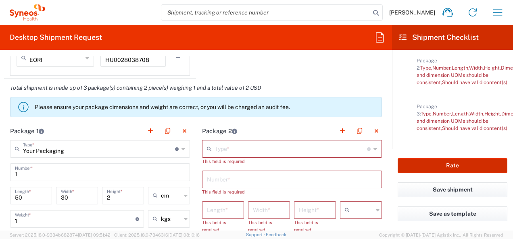
scroll to position [702, 0]
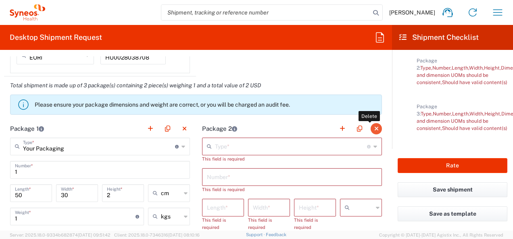
click at [372, 127] on button "button" at bounding box center [375, 128] width 11 height 11
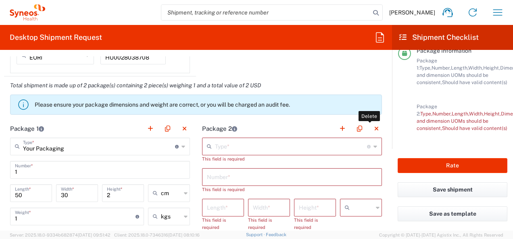
scroll to position [214, 0]
click at [370, 127] on button "button" at bounding box center [375, 128] width 11 height 11
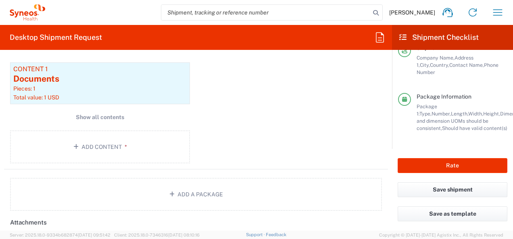
scroll to position [911, 0]
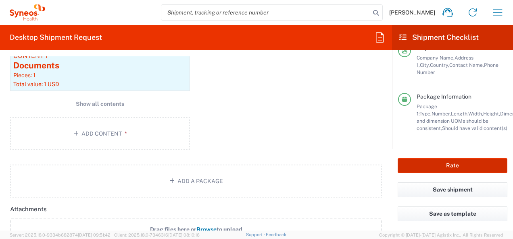
click at [489, 167] on button "Rate" at bounding box center [452, 165] width 110 height 15
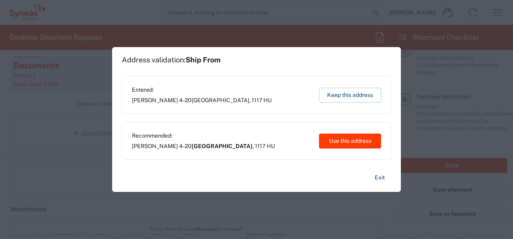
click at [367, 140] on button "Use this address" at bounding box center [350, 141] width 62 height 15
type input "[GEOGRAPHIC_DATA]"
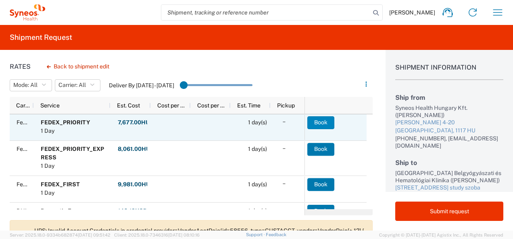
click at [324, 120] on button "Book" at bounding box center [320, 122] width 27 height 13
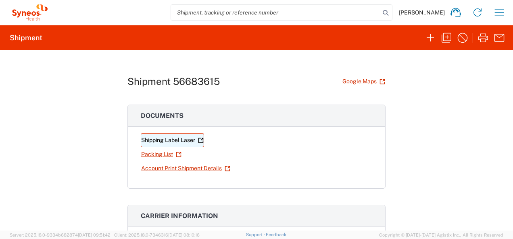
click at [166, 139] on link "Shipping Label Laser" at bounding box center [172, 140] width 63 height 14
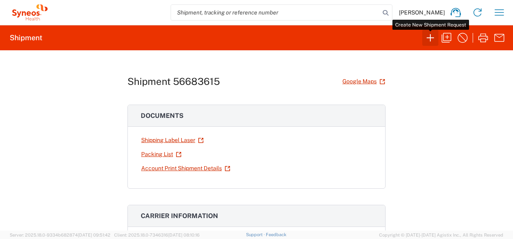
click at [430, 41] on icon "button" at bounding box center [430, 37] width 13 height 13
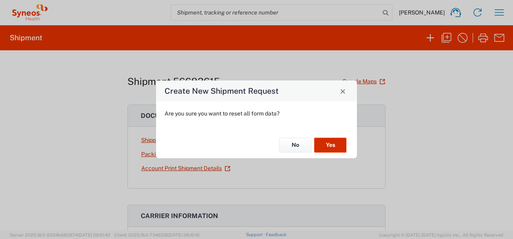
click at [327, 141] on button "Yes" at bounding box center [330, 145] width 32 height 15
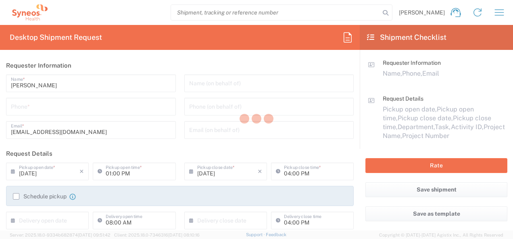
type input "3229"
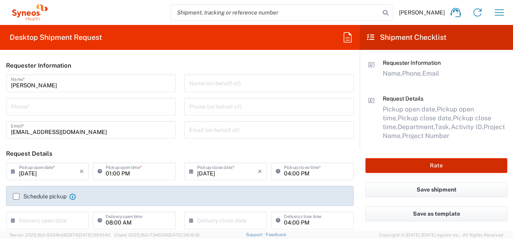
click at [472, 166] on button "Rate" at bounding box center [436, 165] width 142 height 15
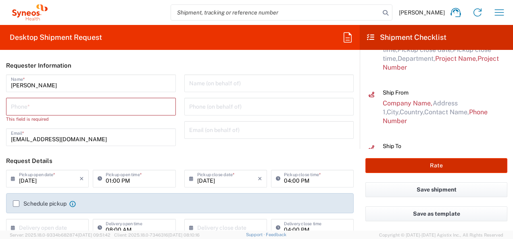
scroll to position [71, 0]
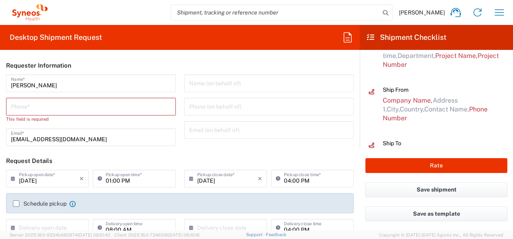
click at [78, 110] on input "tel" at bounding box center [91, 106] width 160 height 14
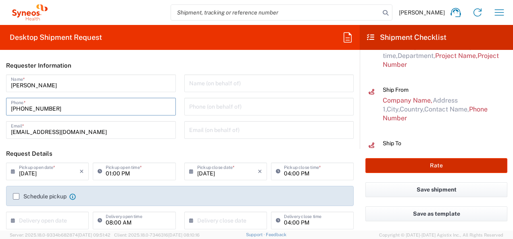
type input "[PHONE_NUMBER]"
click at [387, 165] on button "Rate" at bounding box center [436, 165] width 142 height 15
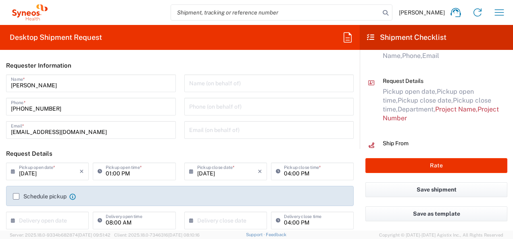
click at [12, 172] on icon at bounding box center [15, 171] width 8 height 13
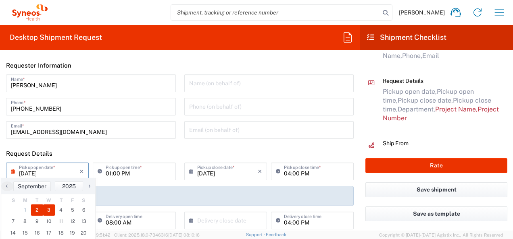
click at [46, 212] on span "3" at bounding box center [49, 210] width 12 height 11
type input "[DATE]"
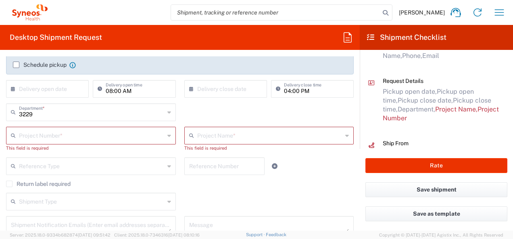
scroll to position [134, 0]
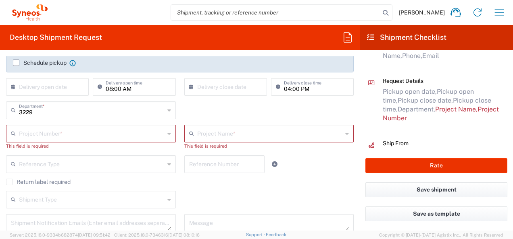
click at [105, 134] on input "text" at bounding box center [92, 133] width 146 height 14
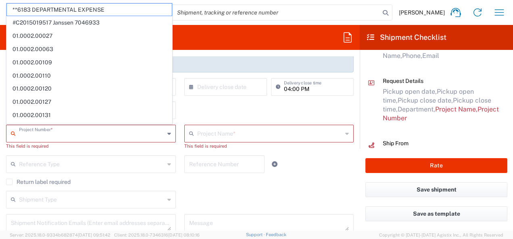
paste input "7014858"
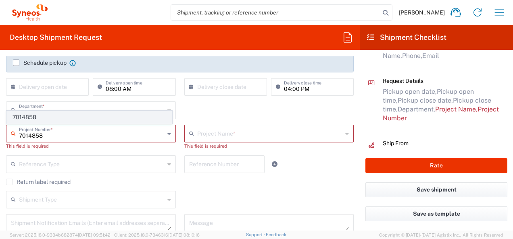
type input "7014858"
click at [119, 119] on span "7014858" at bounding box center [89, 117] width 165 height 12
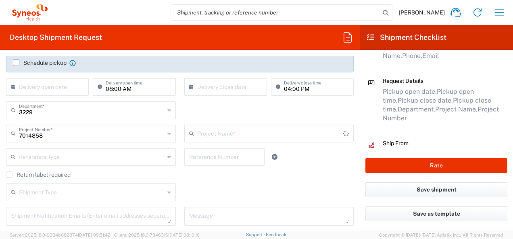
type input "Incyte 7014858"
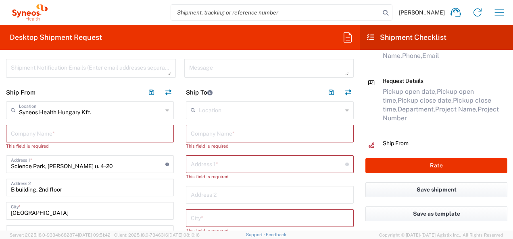
scroll to position [287, 0]
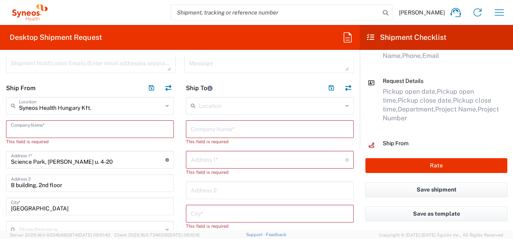
click at [73, 128] on input "text" at bounding box center [90, 129] width 158 height 14
type input "S"
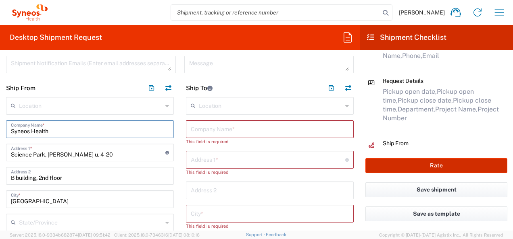
type input "Syneos Health"
click at [406, 165] on button "Rate" at bounding box center [436, 165] width 142 height 15
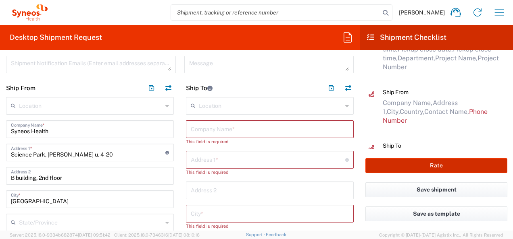
scroll to position [71, 0]
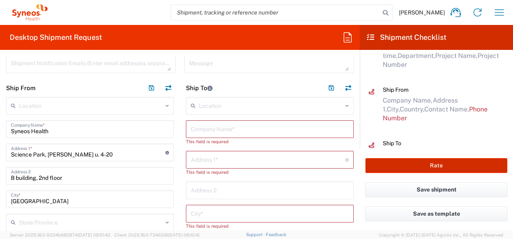
type input "7014858"
click at [406, 165] on button "Rate" at bounding box center [436, 165] width 142 height 15
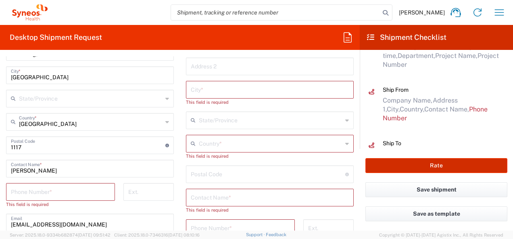
scroll to position [426, 0]
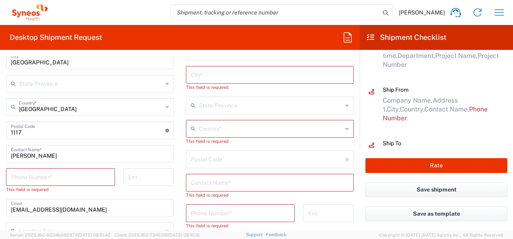
click at [38, 177] on input "tel" at bounding box center [60, 177] width 99 height 14
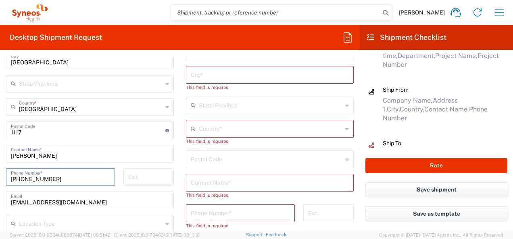
type input "[PHONE_NUMBER]"
click at [119, 181] on div "Ext." at bounding box center [148, 179] width 59 height 23
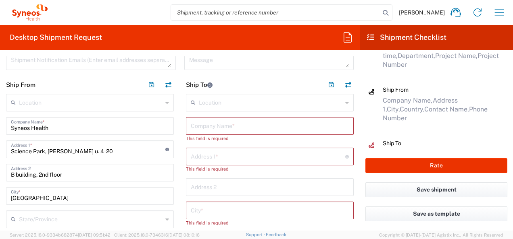
scroll to position [283, 0]
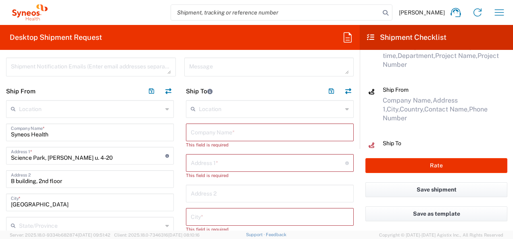
click at [227, 135] on input "text" at bounding box center [270, 132] width 158 height 14
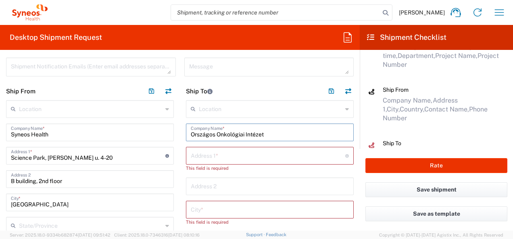
type input "Országos Onkológiai Intézet"
click at [242, 156] on input "text" at bounding box center [268, 155] width 154 height 14
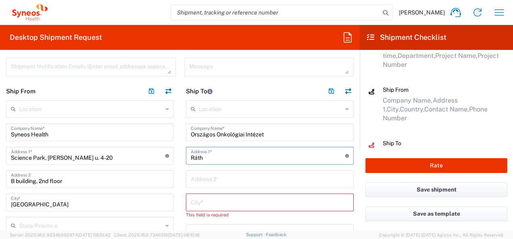
click at [283, 159] on input "Ráth" at bounding box center [268, 155] width 154 height 14
type input "[PERSON_NAME][GEOGRAPHIC_DATA]"
click at [228, 204] on input "text" at bounding box center [270, 202] width 158 height 14
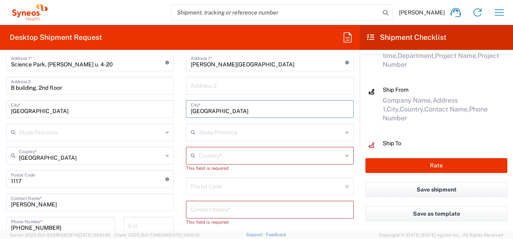
scroll to position [389, 0]
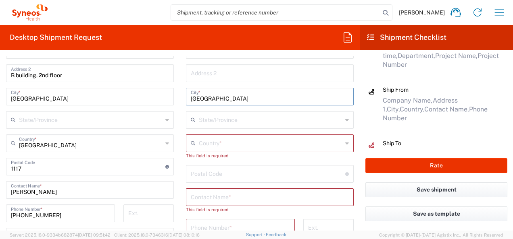
type input "[GEOGRAPHIC_DATA]"
click at [214, 169] on input "undefined" at bounding box center [268, 173] width 154 height 14
type input "1122"
type input "[GEOGRAPHIC_DATA]"
type input "06304278703"
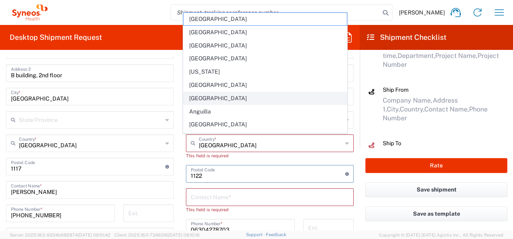
type input "1088"
type input "Koordinátori szoba"
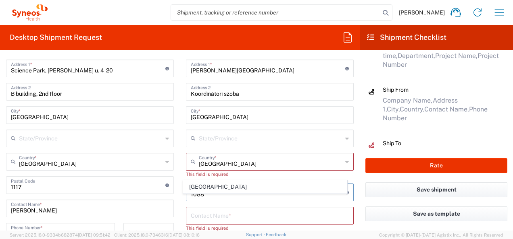
scroll to position [352, 0]
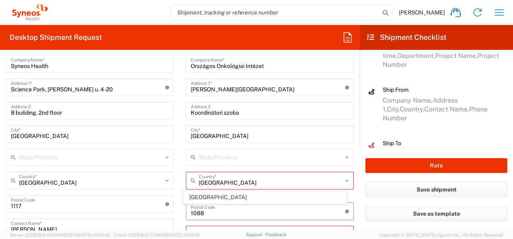
click at [260, 111] on input "Koordinátori szoba" at bounding box center [270, 110] width 158 height 14
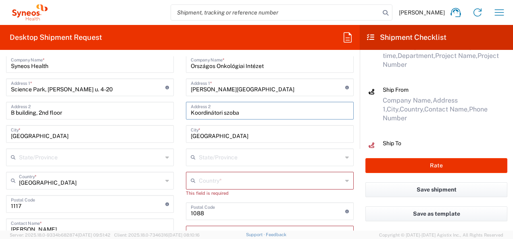
click at [280, 106] on input "Koordinátori szoba" at bounding box center [270, 110] width 158 height 14
type input "Koordináció 8. épület 2.5 emelet"
click at [275, 183] on input "text" at bounding box center [270, 180] width 143 height 14
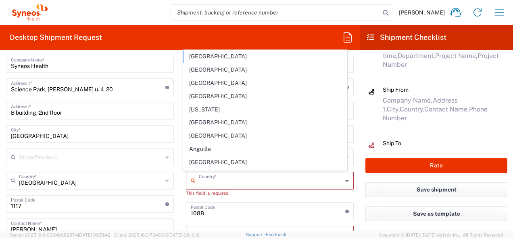
type input "[GEOGRAPHIC_DATA]"
click at [220, 211] on input "undefined" at bounding box center [268, 211] width 154 height 14
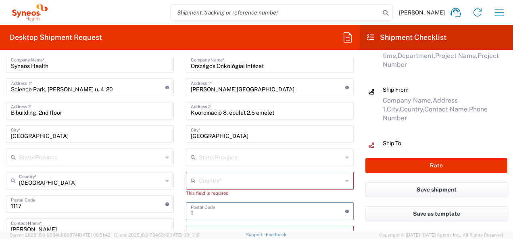
type input "1122"
type input "[GEOGRAPHIC_DATA]"
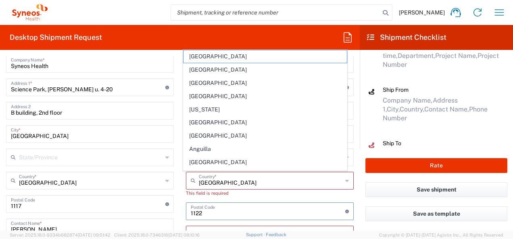
click at [303, 197] on div "Location [PERSON_NAME] LLC-[GEOGRAPHIC_DATA] [GEOGRAPHIC_DATA] [GEOGRAPHIC_DATA…" at bounding box center [270, 206] width 168 height 349
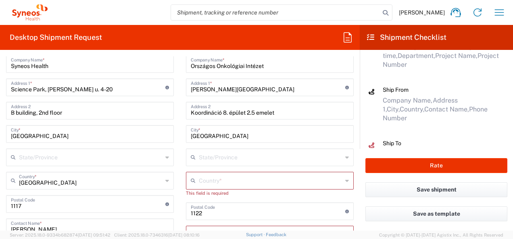
click at [258, 188] on div "Country *" at bounding box center [270, 181] width 168 height 18
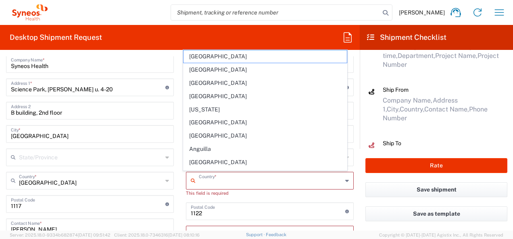
click at [266, 179] on input "text" at bounding box center [270, 180] width 143 height 14
type input "[GEOGRAPHIC_DATA]"
click at [318, 193] on div "This field is required" at bounding box center [270, 193] width 168 height 7
click at [208, 179] on input "text" at bounding box center [270, 180] width 143 height 14
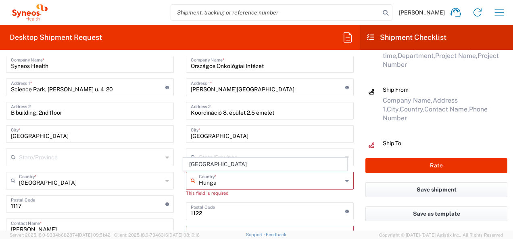
type input "[GEOGRAPHIC_DATA]"
click at [240, 197] on div "Location [PERSON_NAME] LLC-[GEOGRAPHIC_DATA] [GEOGRAPHIC_DATA] [GEOGRAPHIC_DATA…" at bounding box center [270, 206] width 168 height 349
click at [220, 178] on input "text" at bounding box center [270, 180] width 143 height 14
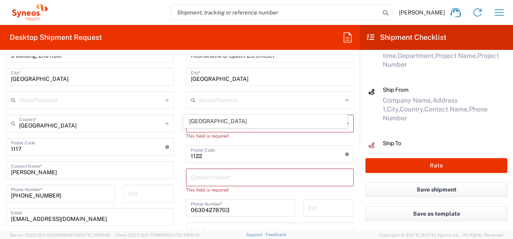
scroll to position [451, 0]
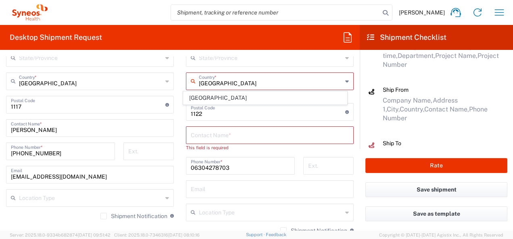
type input "[GEOGRAPHIC_DATA]"
click at [204, 133] on input "text" at bounding box center [270, 135] width 158 height 14
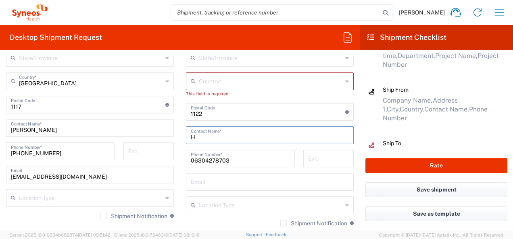
type input "H"
click at [199, 85] on input "text" at bounding box center [270, 81] width 143 height 14
type input "[GEOGRAPHIC_DATA]"
click at [224, 183] on input "text" at bounding box center [270, 182] width 158 height 14
click at [199, 79] on input "text" at bounding box center [270, 81] width 143 height 14
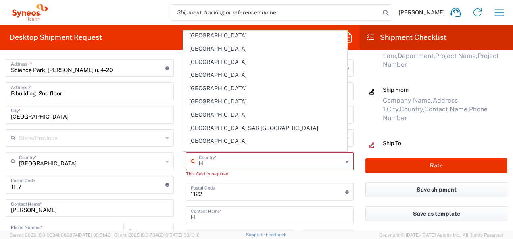
scroll to position [218, 0]
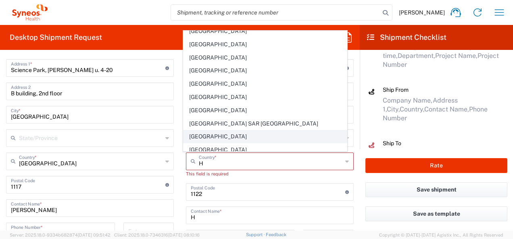
click at [245, 131] on span "[GEOGRAPHIC_DATA]" at bounding box center [264, 137] width 163 height 12
type input "[GEOGRAPHIC_DATA]"
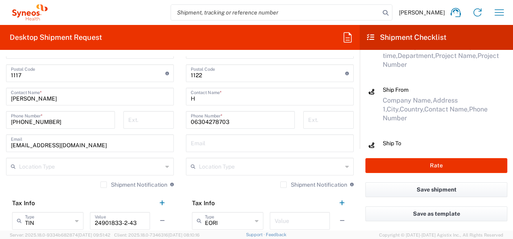
scroll to position [485, 0]
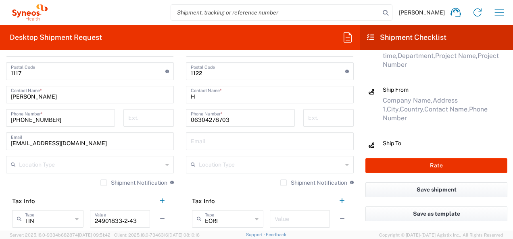
click at [281, 143] on input "text" at bounding box center [270, 141] width 158 height 14
paste input "[EMAIL_ADDRESS][DOMAIN_NAME]"
type input "[EMAIL_ADDRESS][DOMAIN_NAME]"
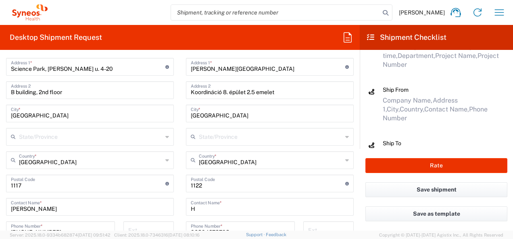
scroll to position [356, 0]
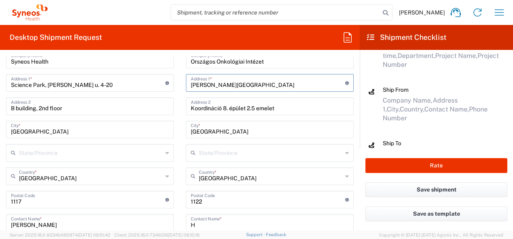
click at [283, 81] on input "[PERSON_NAME][GEOGRAPHIC_DATA]" at bounding box center [268, 82] width 154 height 14
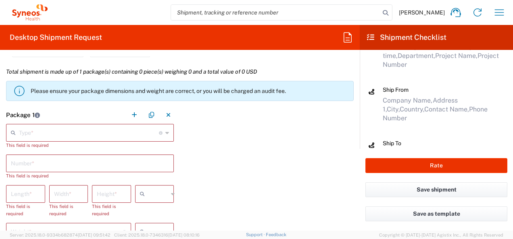
scroll to position [719, 0]
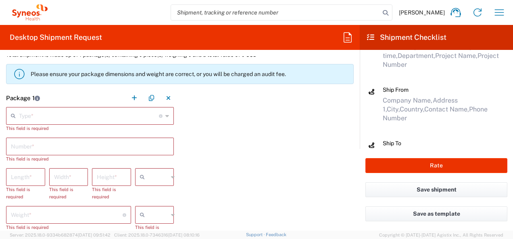
type input "[PERSON_NAME][STREET_ADDRESS]."
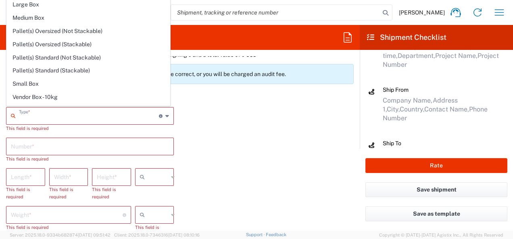
click at [58, 116] on input "text" at bounding box center [89, 115] width 140 height 14
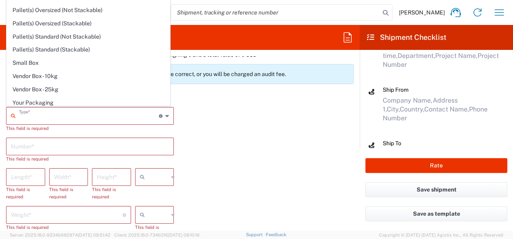
scroll to position [21, 0]
click at [121, 100] on span "Your Packaging" at bounding box center [88, 102] width 163 height 12
type input "Your Packaging"
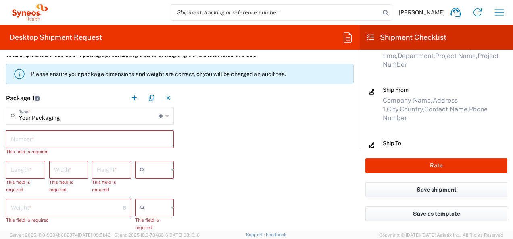
click at [31, 168] on input "number" at bounding box center [25, 169] width 29 height 14
click at [42, 137] on input "text" at bounding box center [90, 139] width 158 height 14
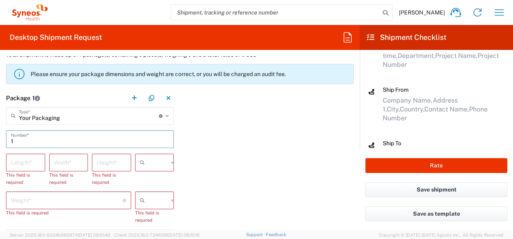
type input "1"
click at [29, 158] on input "number" at bounding box center [25, 162] width 29 height 14
type input "50"
click at [85, 160] on div "Width *" at bounding box center [68, 163] width 39 height 18
type input "30"
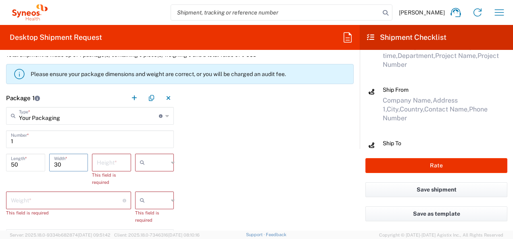
click at [108, 164] on input "number" at bounding box center [111, 162] width 29 height 14
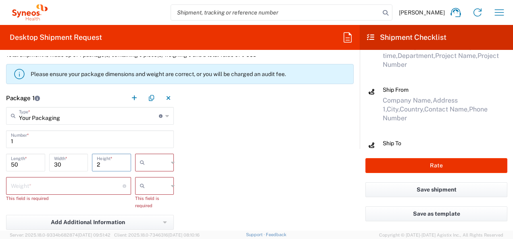
type input "2"
click at [153, 161] on input "text" at bounding box center [158, 162] width 20 height 13
click at [150, 182] on span "cm" at bounding box center [151, 179] width 37 height 12
type input "cm"
click at [99, 189] on input "number" at bounding box center [67, 186] width 112 height 14
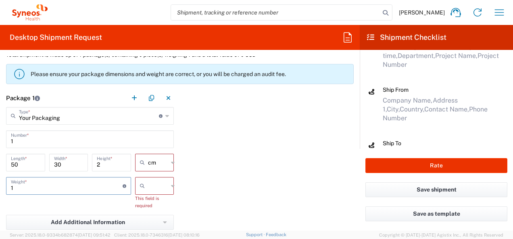
type input "1"
click at [143, 185] on icon at bounding box center [144, 186] width 8 height 13
click at [141, 203] on span "kgs" at bounding box center [151, 203] width 37 height 12
type input "kgs"
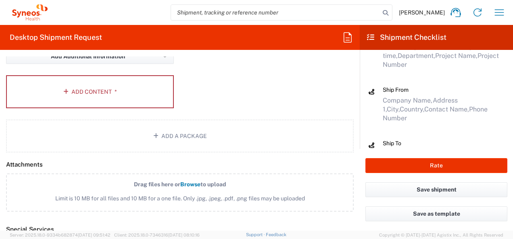
scroll to position [873, 0]
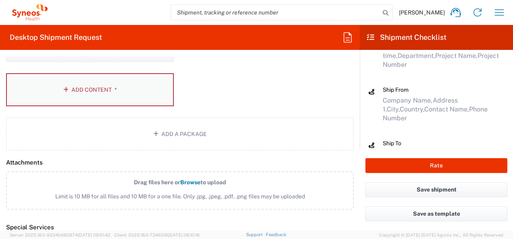
click at [88, 88] on button "Add Content *" at bounding box center [90, 89] width 168 height 33
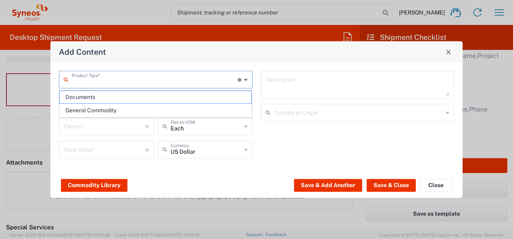
click at [195, 83] on input "text" at bounding box center [155, 79] width 166 height 14
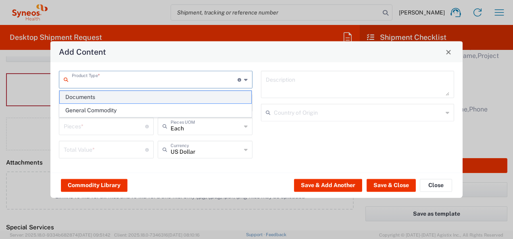
click at [169, 97] on span "Documents" at bounding box center [156, 97] width 192 height 12
type input "Documents"
type input "1"
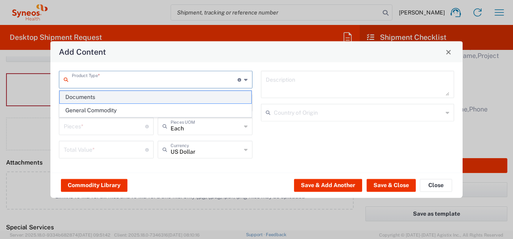
type textarea "Documents"
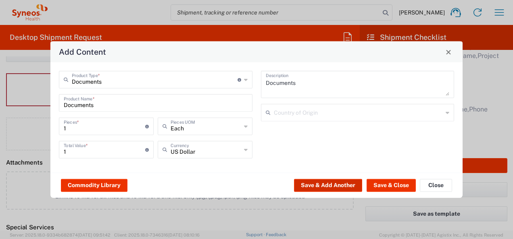
click at [333, 186] on button "Save & Add Another" at bounding box center [328, 185] width 68 height 13
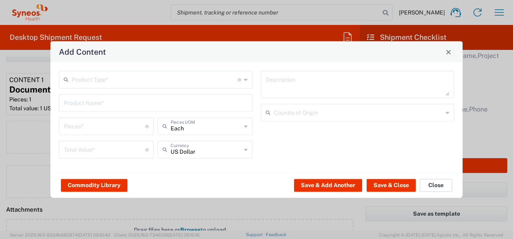
click at [436, 182] on button "Close" at bounding box center [436, 185] width 32 height 13
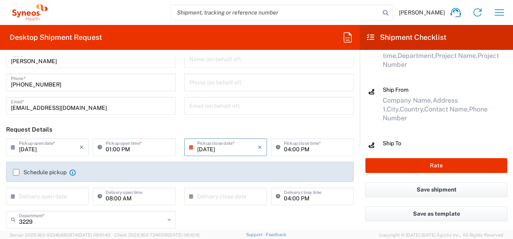
scroll to position [0, 0]
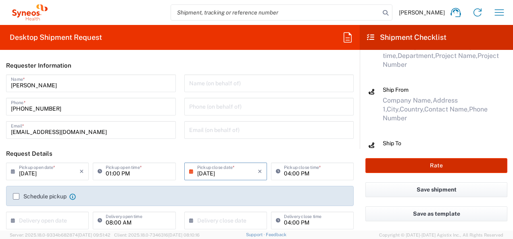
click at [458, 164] on button "Rate" at bounding box center [436, 165] width 142 height 15
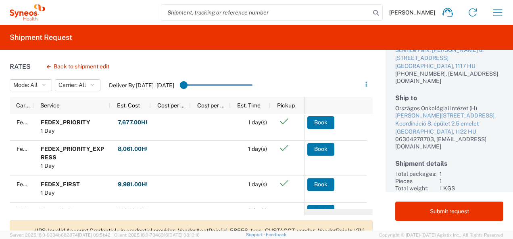
scroll to position [67, 0]
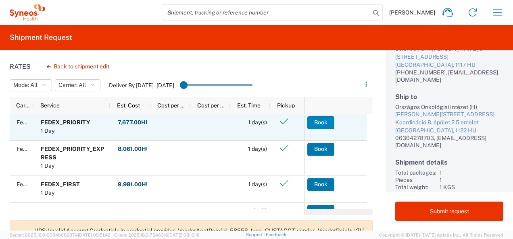
click at [325, 121] on button "Book" at bounding box center [320, 122] width 27 height 13
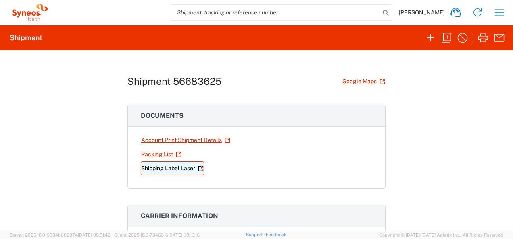
click at [168, 167] on link "Shipping Label Laser" at bounding box center [172, 169] width 63 height 14
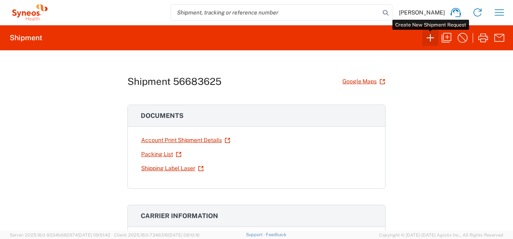
click at [430, 39] on icon "button" at bounding box center [430, 37] width 13 height 13
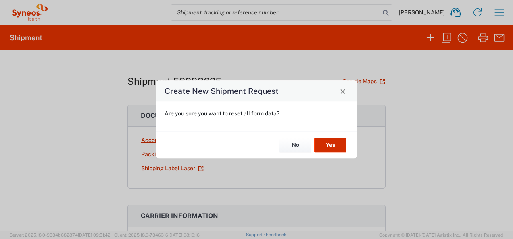
click at [326, 144] on button "Yes" at bounding box center [330, 145] width 32 height 15
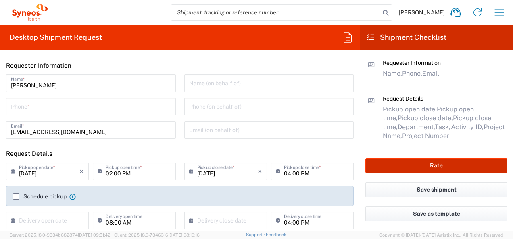
click at [442, 168] on button "Rate" at bounding box center [436, 165] width 142 height 15
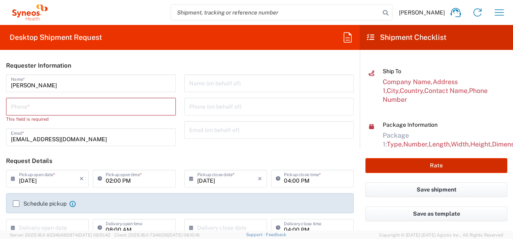
scroll to position [160, 0]
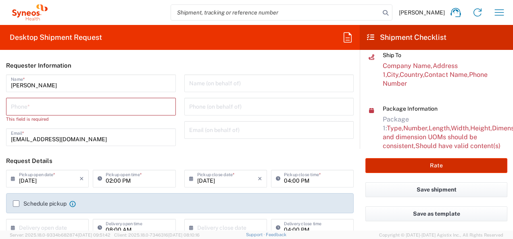
click at [461, 168] on button "Rate" at bounding box center [436, 165] width 142 height 15
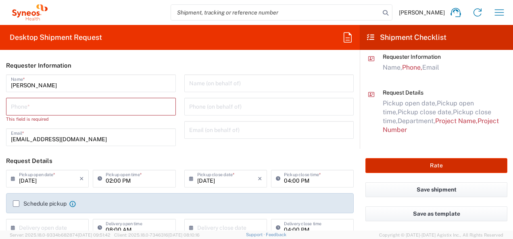
scroll to position [0, 0]
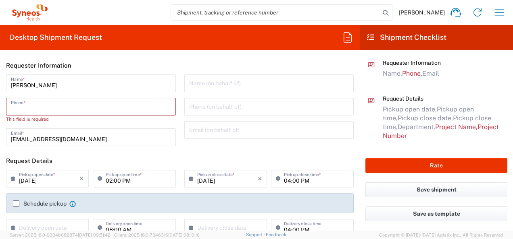
click at [137, 111] on input "tel" at bounding box center [91, 106] width 160 height 14
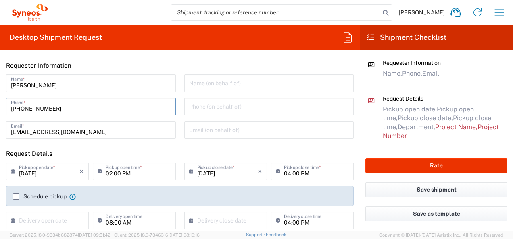
click at [11, 170] on icon at bounding box center [15, 171] width 8 height 13
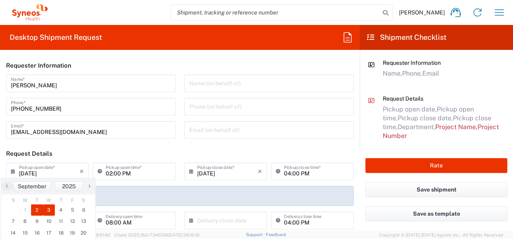
click at [48, 209] on span "3" at bounding box center [49, 210] width 12 height 11
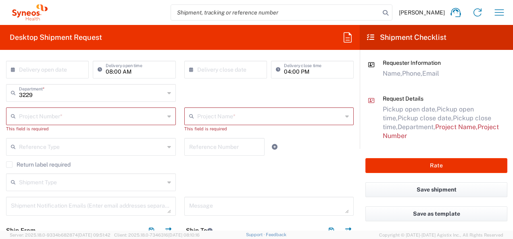
scroll to position [153, 0]
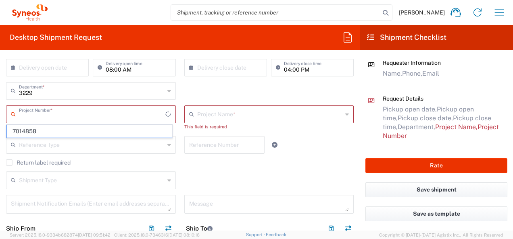
click at [110, 112] on input "text" at bounding box center [92, 114] width 146 height 14
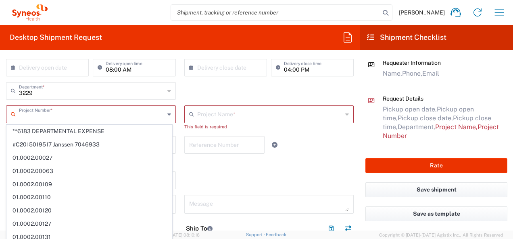
click at [85, 111] on input "text" at bounding box center [92, 114] width 146 height 14
click at [71, 118] on input "text" at bounding box center [92, 114] width 146 height 14
paste input "7014858"
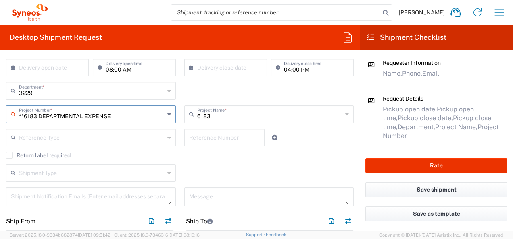
drag, startPoint x: 21, startPoint y: 115, endPoint x: 125, endPoint y: 116, distance: 103.6
click at [125, 116] on input "**6183 DEPARTMENTAL EXPENSE" at bounding box center [92, 114] width 146 height 14
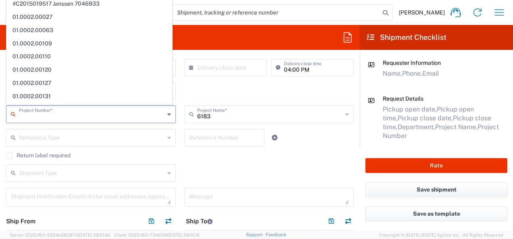
paste input "7014858"
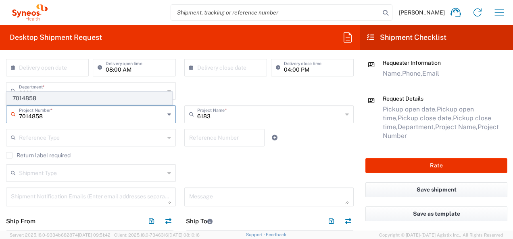
click at [97, 101] on span "7014858" at bounding box center [89, 98] width 165 height 12
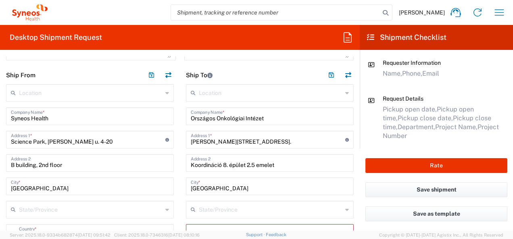
scroll to position [301, 0]
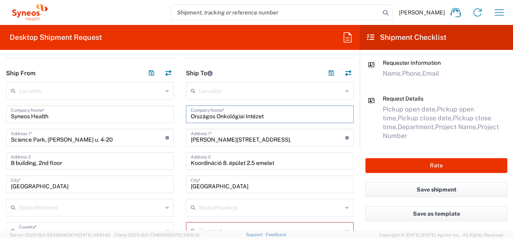
drag, startPoint x: 187, startPoint y: 113, endPoint x: 282, endPoint y: 113, distance: 95.1
click at [282, 113] on input "Országos Onkológiai Intézet" at bounding box center [270, 114] width 158 height 14
paste input "[PERSON_NAME]"
drag, startPoint x: 190, startPoint y: 163, endPoint x: 294, endPoint y: 164, distance: 104.4
click at [294, 164] on input "Koordináció 8. épület 2.5 emelet" at bounding box center [270, 161] width 158 height 14
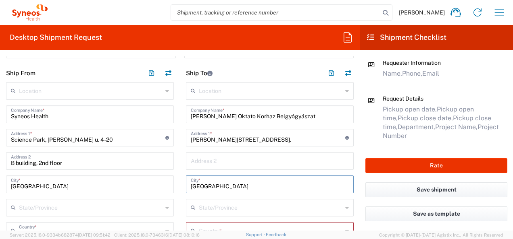
drag, startPoint x: 189, startPoint y: 186, endPoint x: 232, endPoint y: 185, distance: 43.5
click at [232, 185] on input "[GEOGRAPHIC_DATA]" at bounding box center [270, 184] width 158 height 14
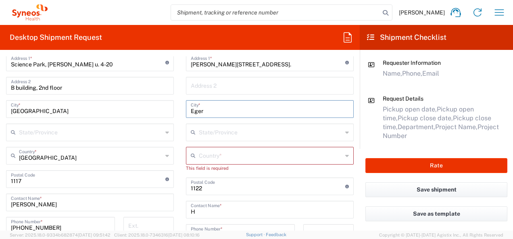
scroll to position [379, 0]
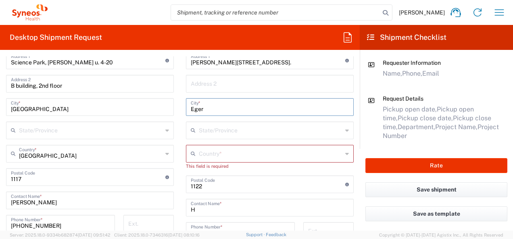
click at [234, 152] on input "text" at bounding box center [270, 153] width 143 height 14
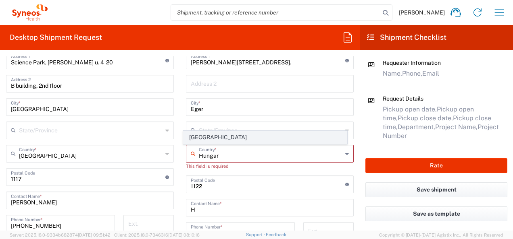
click at [198, 137] on span "[GEOGRAPHIC_DATA]" at bounding box center [264, 137] width 163 height 12
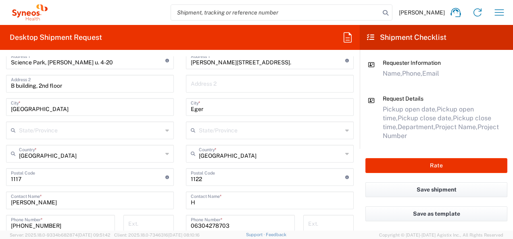
click at [208, 179] on input "undefined" at bounding box center [268, 177] width 154 height 14
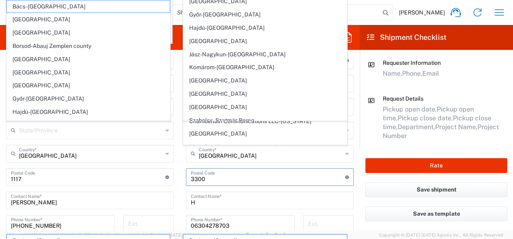
scroll to position [73, 0]
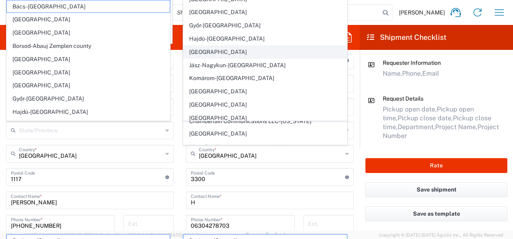
click at [292, 50] on span "[GEOGRAPHIC_DATA]" at bounding box center [264, 52] width 163 height 12
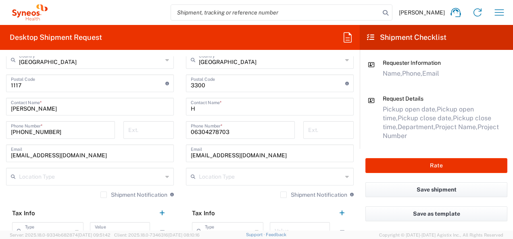
scroll to position [475, 0]
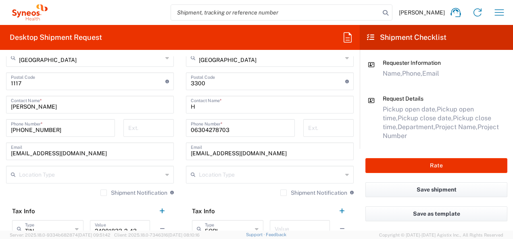
click at [202, 107] on input "H" at bounding box center [270, 104] width 158 height 14
click at [233, 130] on input "06304278703" at bounding box center [240, 128] width 99 height 14
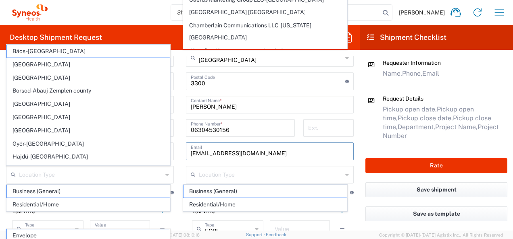
drag, startPoint x: 187, startPoint y: 152, endPoint x: 290, endPoint y: 153, distance: 102.8
click at [290, 153] on input "[EMAIL_ADDRESS][DOMAIN_NAME]" at bounding box center [270, 151] width 158 height 14
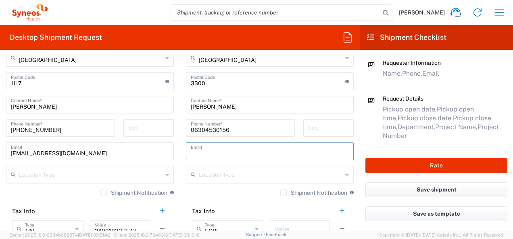
paste input "[EMAIL_ADDRESS][DOMAIN_NAME]"
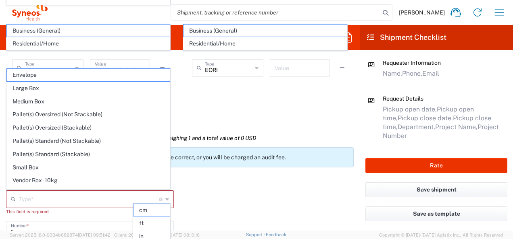
scroll to position [21, 0]
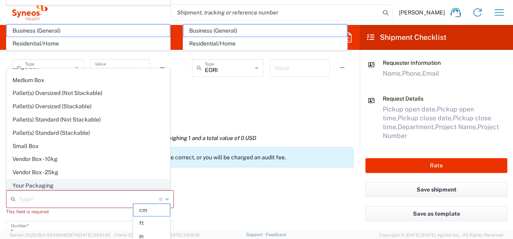
click at [111, 182] on span "Your Packaging" at bounding box center [88, 186] width 163 height 12
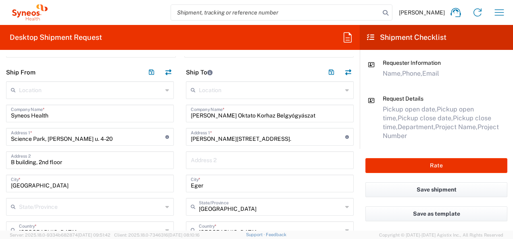
scroll to position [304, 0]
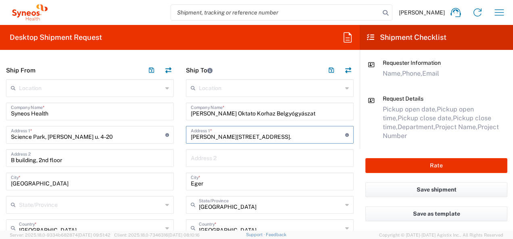
drag, startPoint x: 190, startPoint y: 135, endPoint x: 266, endPoint y: 139, distance: 76.3
click at [266, 139] on input "[PERSON_NAME][STREET_ADDRESS]." at bounding box center [268, 134] width 154 height 14
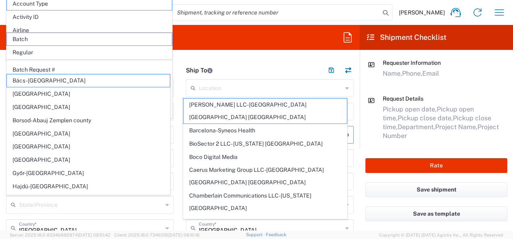
click at [286, 67] on header "Ship To" at bounding box center [270, 70] width 180 height 18
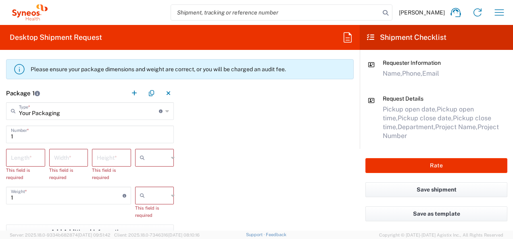
scroll to position [739, 0]
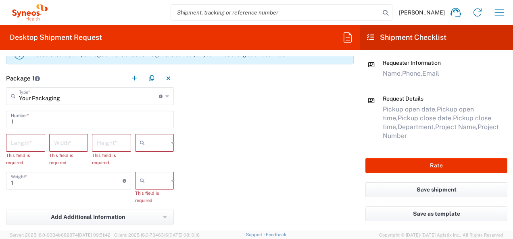
click at [33, 152] on div "This field is required" at bounding box center [25, 159] width 39 height 15
click at [34, 140] on input "number" at bounding box center [25, 142] width 29 height 14
click at [76, 144] on input "number" at bounding box center [68, 142] width 29 height 14
click at [109, 144] on input "number" at bounding box center [111, 142] width 29 height 14
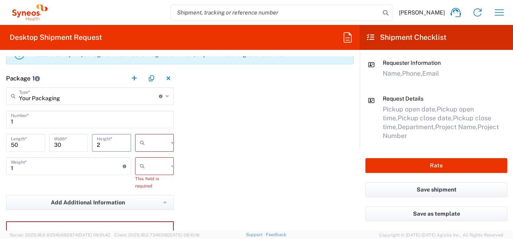
click at [153, 139] on input "text" at bounding box center [158, 143] width 20 height 13
click at [151, 162] on span "cm" at bounding box center [151, 160] width 37 height 12
click at [162, 162] on input "text" at bounding box center [158, 166] width 20 height 13
click at [156, 186] on span "kgs" at bounding box center [151, 183] width 37 height 12
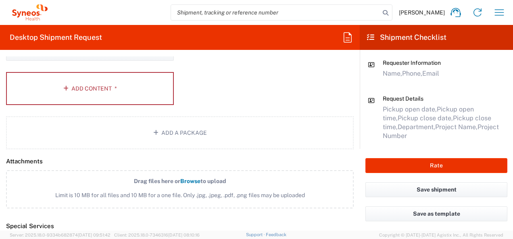
scroll to position [895, 0]
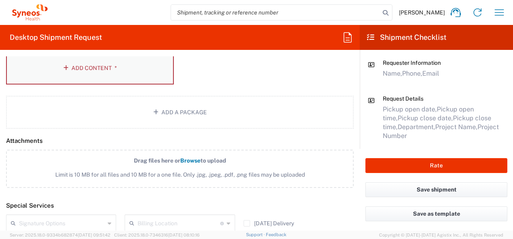
click at [63, 68] on icon "button" at bounding box center [67, 68] width 8 height 6
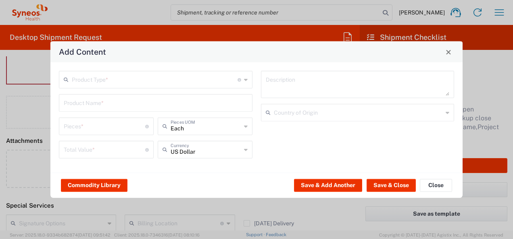
click at [98, 76] on input "text" at bounding box center [155, 79] width 166 height 14
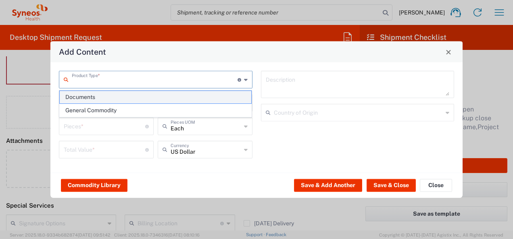
click at [101, 99] on span "Documents" at bounding box center [156, 97] width 192 height 12
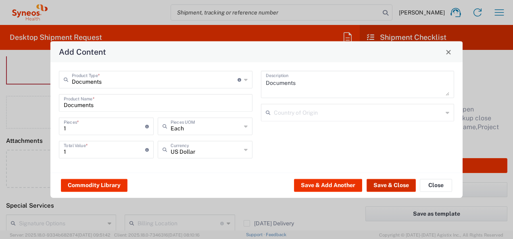
click at [387, 184] on button "Save & Close" at bounding box center [390, 185] width 49 height 13
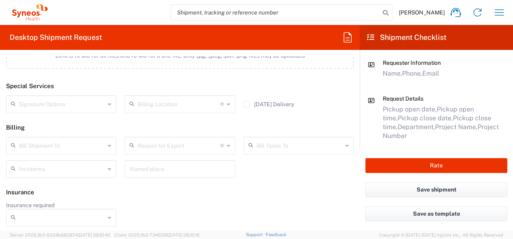
scroll to position [942, 0]
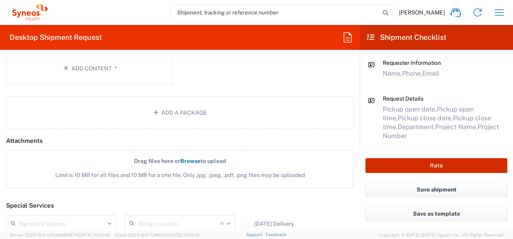
click at [447, 172] on button "Rate" at bounding box center [436, 165] width 142 height 15
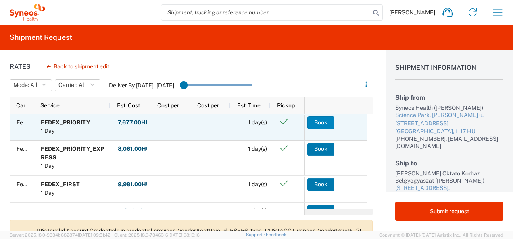
click at [323, 124] on button "Book" at bounding box center [320, 122] width 27 height 13
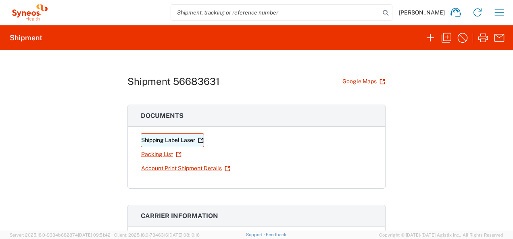
click at [160, 138] on link "Shipping Label Laser" at bounding box center [172, 140] width 63 height 14
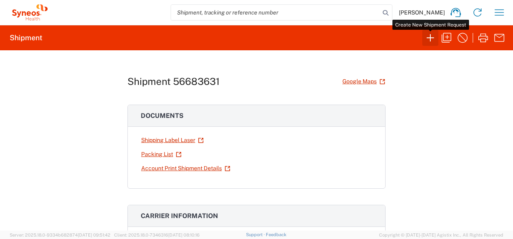
click at [429, 37] on icon "button" at bounding box center [430, 37] width 13 height 13
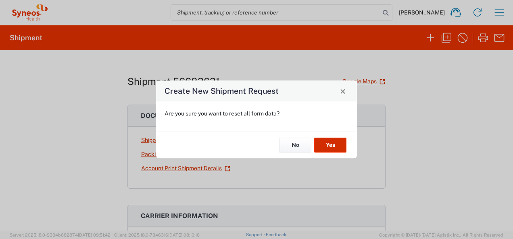
click at [339, 148] on button "Yes" at bounding box center [330, 145] width 32 height 15
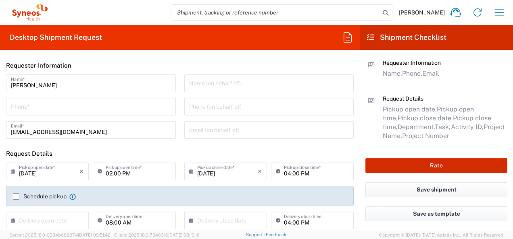
click at [455, 166] on button "Rate" at bounding box center [436, 165] width 142 height 15
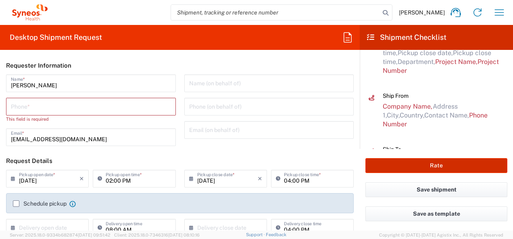
scroll to position [71, 0]
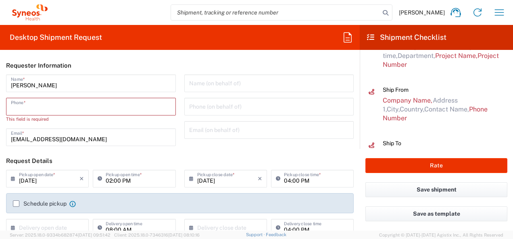
click at [97, 107] on input "tel" at bounding box center [91, 106] width 160 height 14
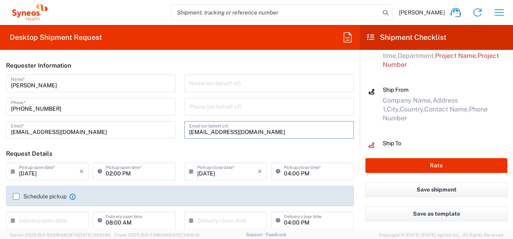
drag, startPoint x: 187, startPoint y: 131, endPoint x: 283, endPoint y: 127, distance: 95.6
click at [283, 127] on input "[EMAIL_ADDRESS][DOMAIN_NAME]" at bounding box center [269, 130] width 160 height 14
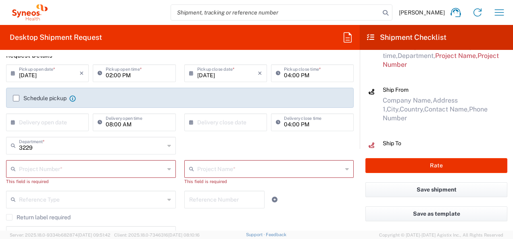
scroll to position [103, 0]
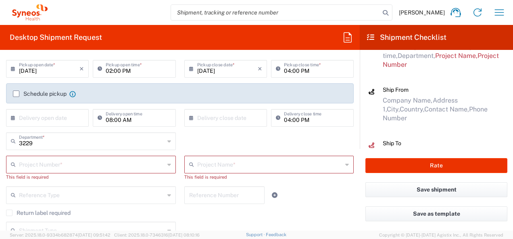
click at [143, 159] on input "text" at bounding box center [92, 164] width 146 height 14
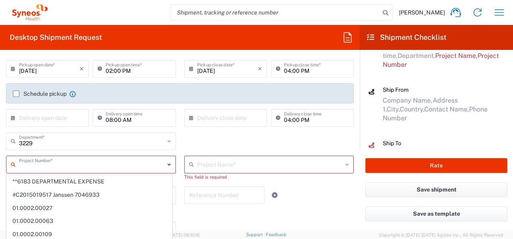
click at [122, 161] on input "text" at bounding box center [92, 164] width 146 height 14
paste input "7014858"
click at [280, 224] on div "Shipment Type Batch Regular" at bounding box center [180, 233] width 356 height 23
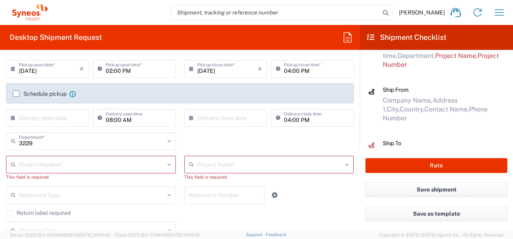
click at [121, 165] on input "text" at bounding box center [92, 164] width 146 height 14
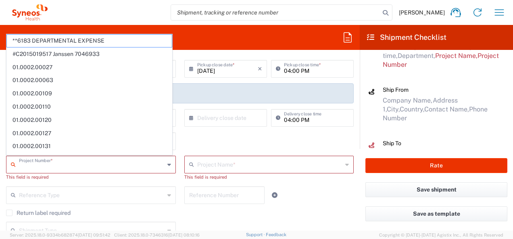
paste input "7014858"
click at [319, 202] on div "Reference Type Account Type Activity ID Airline Appointment Number ASN Batch Re…" at bounding box center [180, 198] width 356 height 23
click at [59, 168] on input "text" at bounding box center [92, 164] width 146 height 14
paste input "7014858"
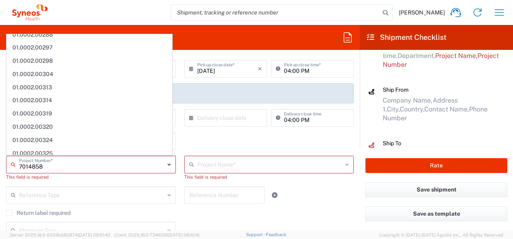
scroll to position [526, 0]
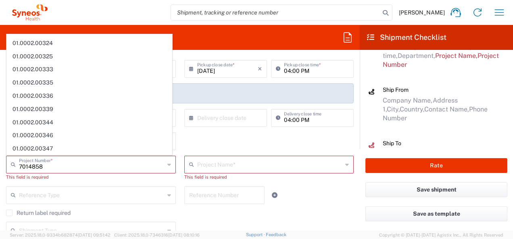
click at [124, 178] on div "This field is required" at bounding box center [91, 177] width 170 height 7
click at [87, 164] on input "text" at bounding box center [92, 164] width 146 height 14
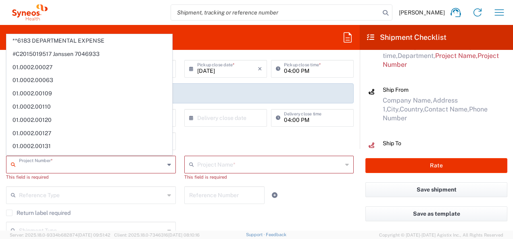
paste input "7014858"
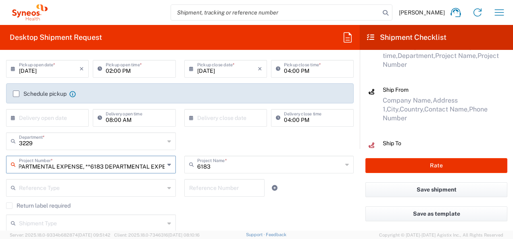
scroll to position [0, 42]
drag, startPoint x: 23, startPoint y: 166, endPoint x: 164, endPoint y: 168, distance: 141.1
click at [164, 168] on div "**6183 DEPARTMENTAL EXPENSE, **6183 DEPARTMENTAL EXPENSE Project Number *" at bounding box center [91, 165] width 170 height 18
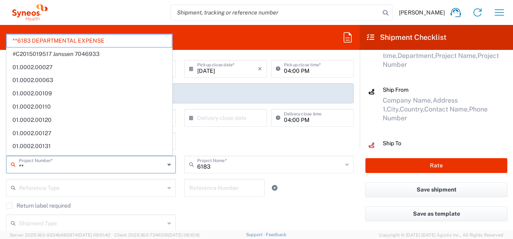
scroll to position [0, 0]
paste input "7014858"
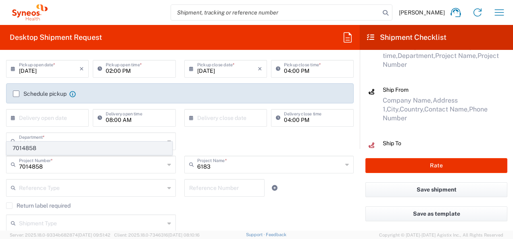
click at [133, 147] on span "7014858" at bounding box center [89, 148] width 165 height 12
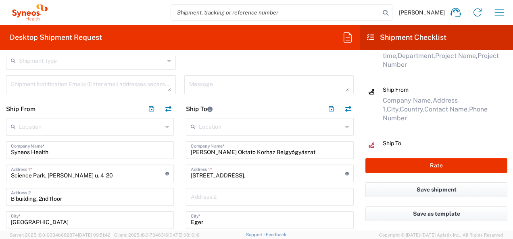
scroll to position [270, 0]
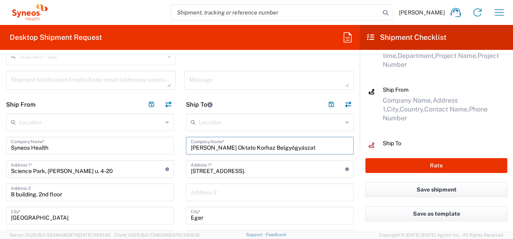
drag, startPoint x: 190, startPoint y: 147, endPoint x: 318, endPoint y: 135, distance: 128.3
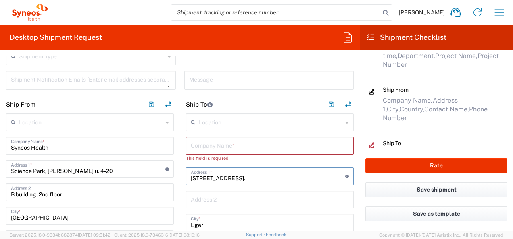
drag, startPoint x: 239, startPoint y: 176, endPoint x: 181, endPoint y: 178, distance: 57.3
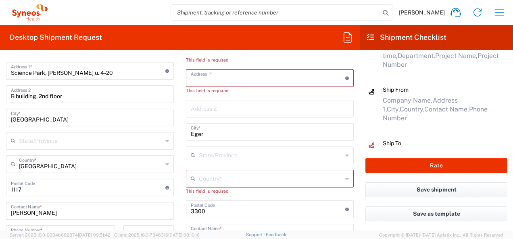
scroll to position [372, 0]
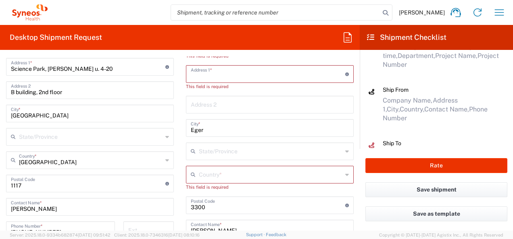
click at [205, 175] on input "text" at bounding box center [270, 174] width 143 height 14
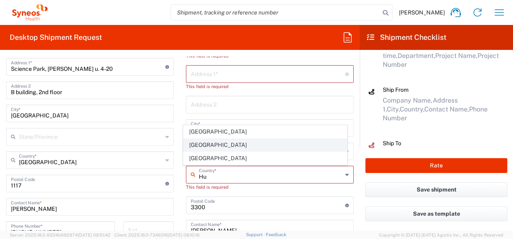
click at [185, 146] on span "[GEOGRAPHIC_DATA]" at bounding box center [264, 145] width 163 height 12
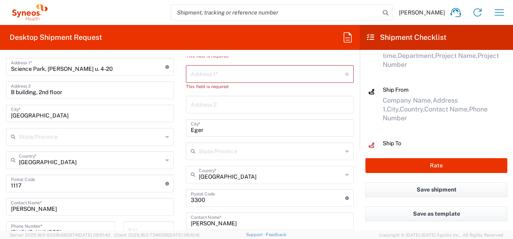
click at [226, 127] on input "Eger" at bounding box center [270, 128] width 158 height 14
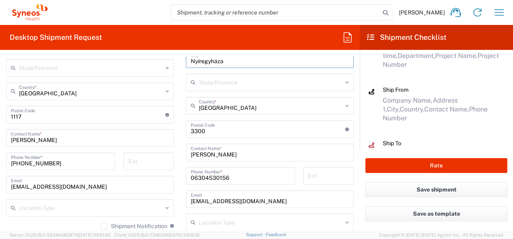
scroll to position [450, 0]
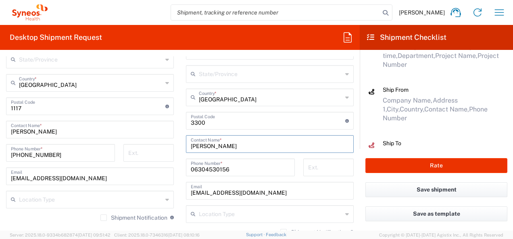
drag, startPoint x: 188, startPoint y: 146, endPoint x: 259, endPoint y: 148, distance: 71.4
click at [259, 148] on input "[PERSON_NAME]" at bounding box center [270, 144] width 158 height 14
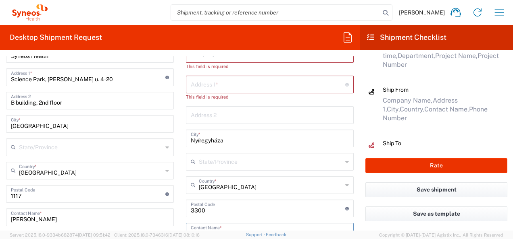
scroll to position [330, 0]
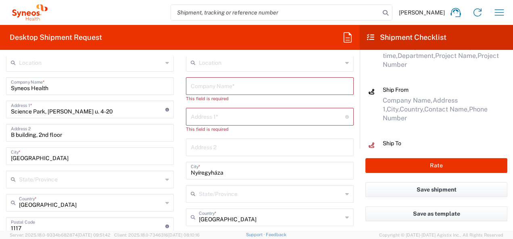
click at [239, 84] on input "text" at bounding box center [270, 86] width 158 height 14
paste input "[PERSON_NAME] Oktatókórház"
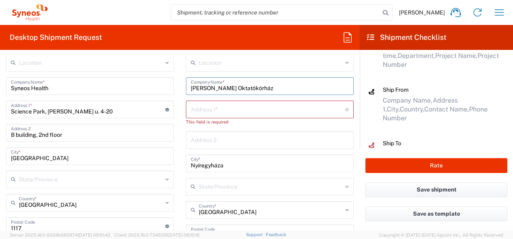
click at [210, 109] on input "text" at bounding box center [268, 109] width 154 height 14
paste input "[PERSON_NAME] str. 68"
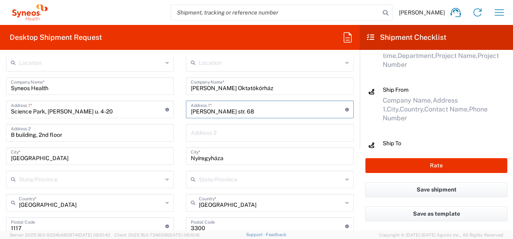
click at [345, 180] on icon at bounding box center [347, 179] width 4 height 13
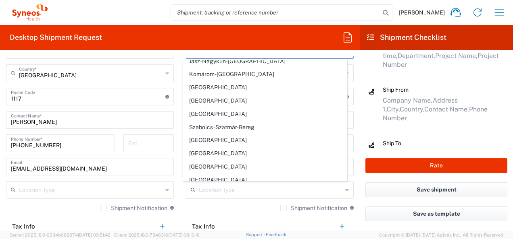
scroll to position [457, 0]
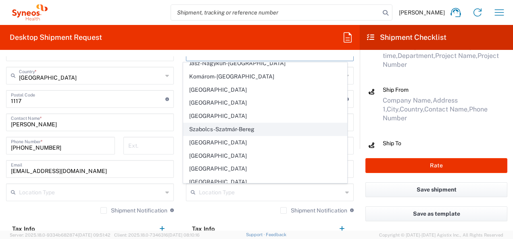
click at [294, 126] on span "Szabolcs-Szatmár-Bereg" at bounding box center [264, 129] width 163 height 12
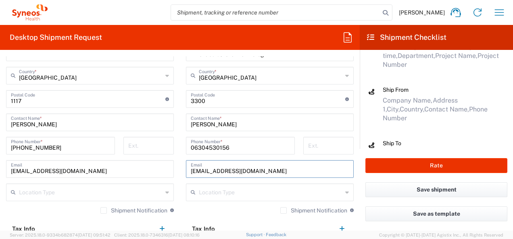
drag, startPoint x: 189, startPoint y: 172, endPoint x: 253, endPoint y: 171, distance: 64.1
click at [253, 171] on input "[EMAIL_ADDRESS][DOMAIN_NAME]" at bounding box center [270, 169] width 158 height 14
paste input "[PERSON_NAME] str. 68"
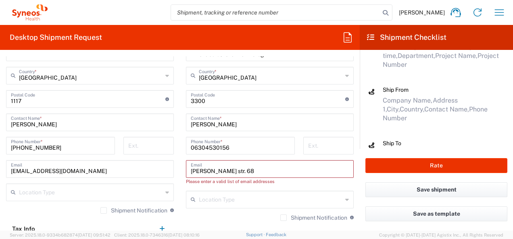
drag, startPoint x: 188, startPoint y: 171, endPoint x: 247, endPoint y: 172, distance: 58.9
click at [247, 172] on input "[PERSON_NAME] str. 68" at bounding box center [270, 169] width 158 height 14
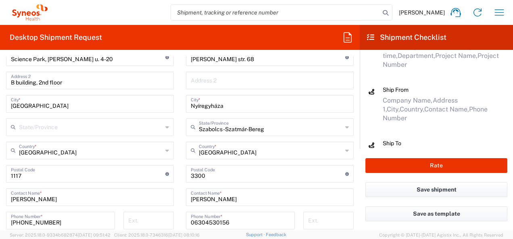
scroll to position [401, 0]
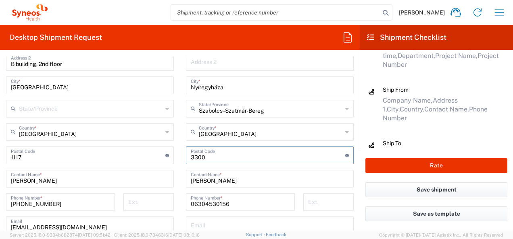
drag, startPoint x: 229, startPoint y: 156, endPoint x: 183, endPoint y: 159, distance: 46.0
click at [186, 159] on div "Postal Code Enter Postal Code here" at bounding box center [270, 156] width 168 height 18
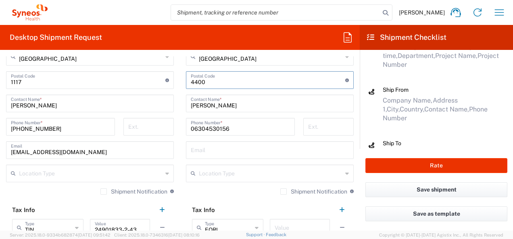
scroll to position [478, 0]
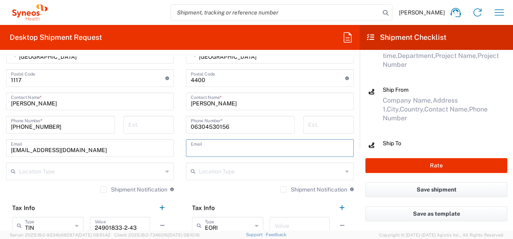
click at [200, 146] on input "text" at bounding box center [270, 148] width 158 height 14
paste input "[EMAIL_ADDRESS][DOMAIN_NAME]"
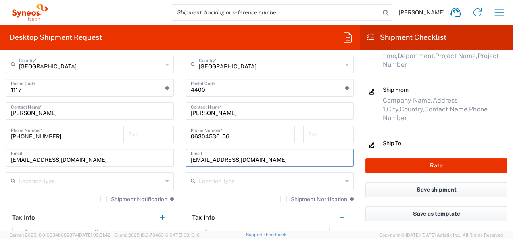
scroll to position [475, 0]
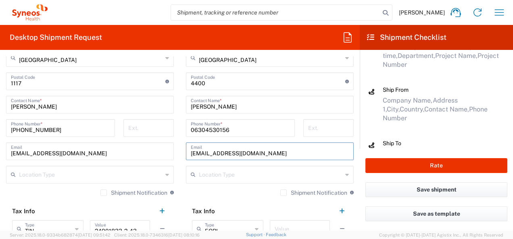
click at [235, 127] on input "06304530156" at bounding box center [240, 128] width 99 height 14
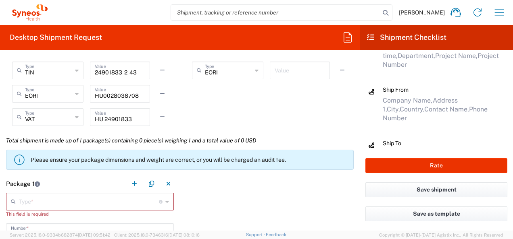
scroll to position [701, 0]
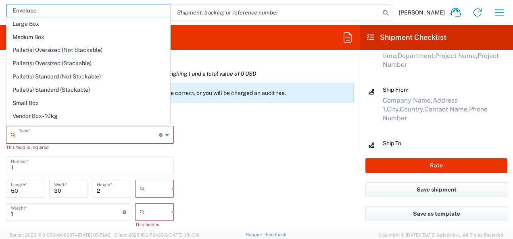
click at [132, 134] on input "text" at bounding box center [89, 134] width 140 height 14
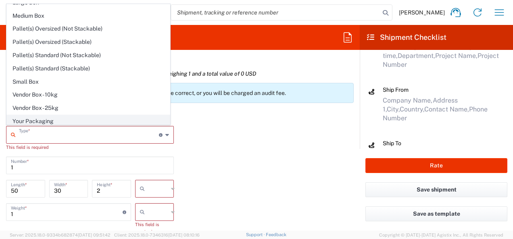
click at [119, 120] on span "Your Packaging" at bounding box center [88, 121] width 163 height 12
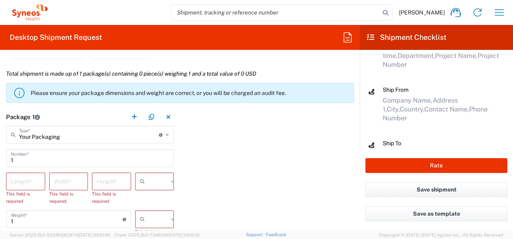
click at [29, 181] on input "number" at bounding box center [25, 181] width 29 height 14
click at [61, 181] on input "number" at bounding box center [68, 181] width 29 height 14
click at [104, 186] on input "number" at bounding box center [111, 181] width 29 height 14
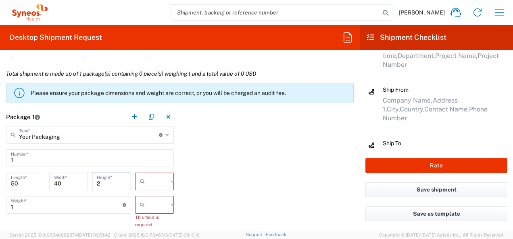
click at [157, 184] on input "text" at bounding box center [158, 181] width 20 height 13
click at [155, 200] on span "cm" at bounding box center [151, 198] width 37 height 12
click at [152, 204] on input "text" at bounding box center [158, 205] width 20 height 13
click at [153, 223] on span "kgs" at bounding box center [151, 222] width 37 height 12
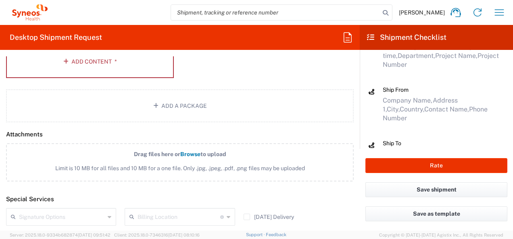
scroll to position [737, 0]
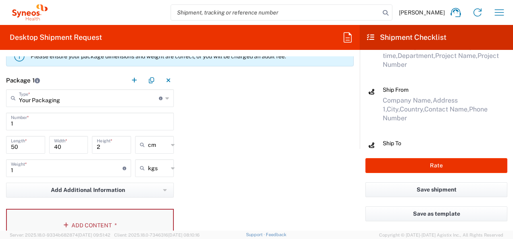
click at [69, 225] on icon "button" at bounding box center [67, 226] width 8 height 6
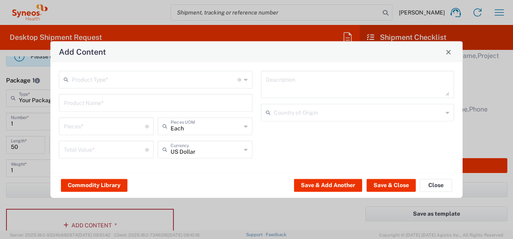
click at [100, 81] on input "text" at bounding box center [155, 79] width 166 height 14
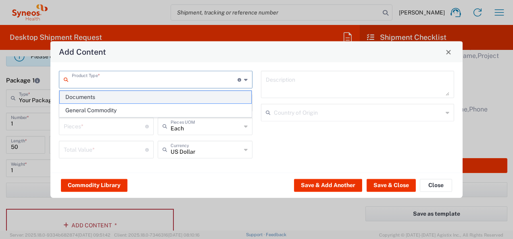
click at [102, 98] on span "Documents" at bounding box center [156, 97] width 192 height 12
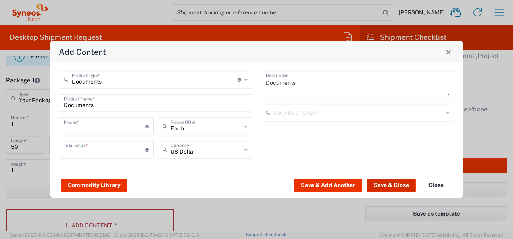
click at [386, 185] on button "Save & Close" at bounding box center [390, 185] width 49 height 13
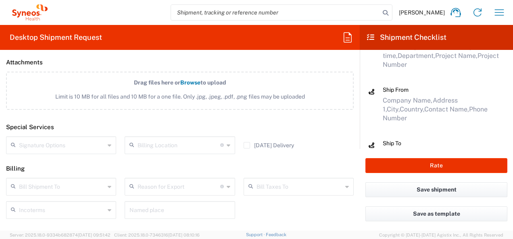
scroll to position [1062, 0]
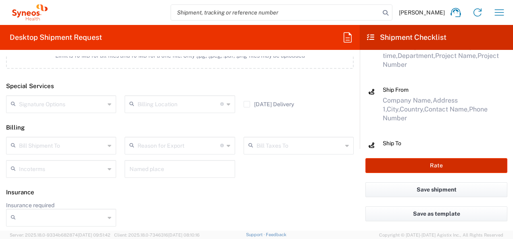
click at [462, 165] on button "Rate" at bounding box center [436, 165] width 142 height 15
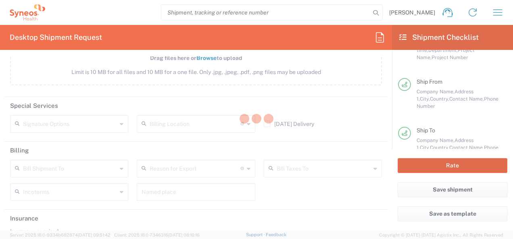
scroll to position [66, 0]
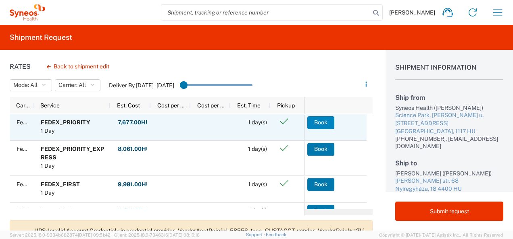
click at [324, 124] on button "Book" at bounding box center [320, 122] width 27 height 13
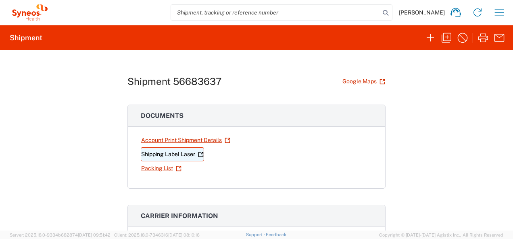
click at [161, 153] on link "Shipping Label Laser" at bounding box center [172, 155] width 63 height 14
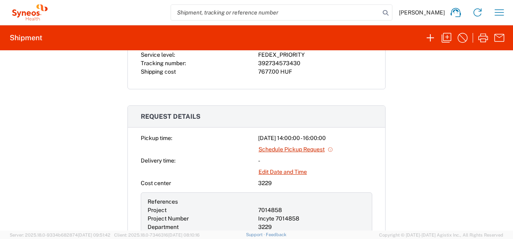
scroll to position [193, 0]
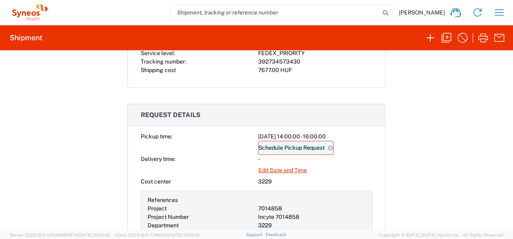
click at [304, 143] on link "Schedule Pickup Request" at bounding box center [295, 148] width 75 height 14
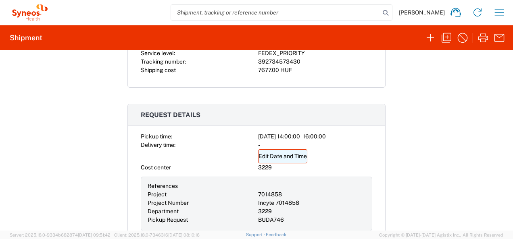
click at [293, 155] on link "Edit Date and Time" at bounding box center [282, 157] width 49 height 14
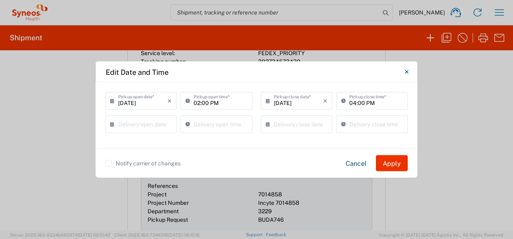
click at [112, 100] on icon at bounding box center [114, 101] width 8 height 13
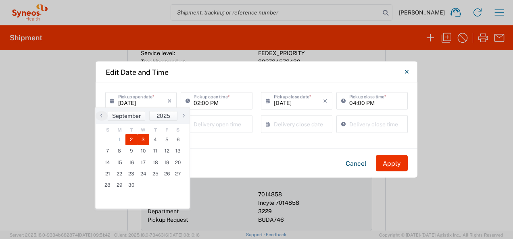
click at [142, 139] on span "3" at bounding box center [143, 139] width 12 height 11
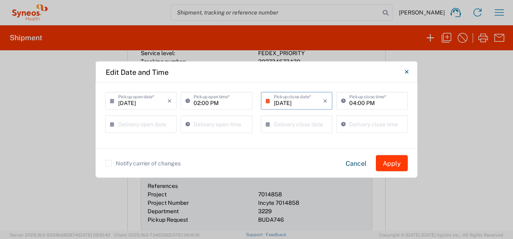
click at [393, 161] on button "Apply" at bounding box center [392, 164] width 32 height 16
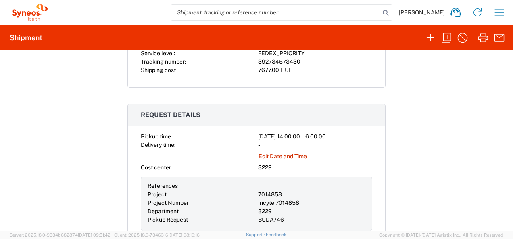
click at [304, 56] on div "FEDEX_PRIORITY" at bounding box center [315, 53] width 114 height 8
click at [496, 10] on icon "button" at bounding box center [499, 12] width 9 height 6
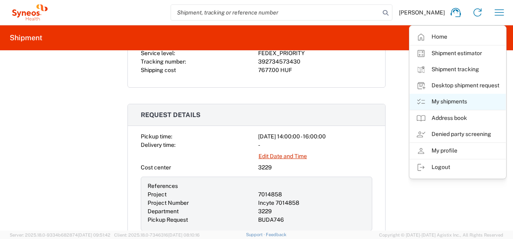
click at [446, 98] on link "My shipments" at bounding box center [458, 102] width 96 height 16
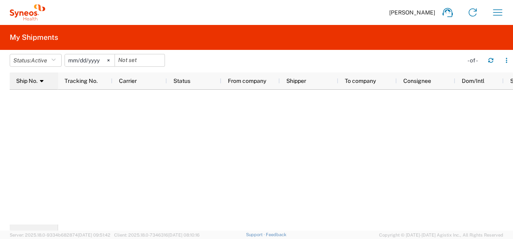
click at [43, 82] on icon at bounding box center [42, 81] width 4 height 6
click at [501, 12] on icon "button" at bounding box center [497, 12] width 9 height 6
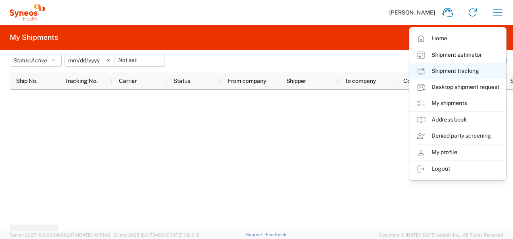
click at [453, 72] on link "Shipment tracking" at bounding box center [458, 71] width 96 height 16
